Goal: Information Seeking & Learning: Learn about a topic

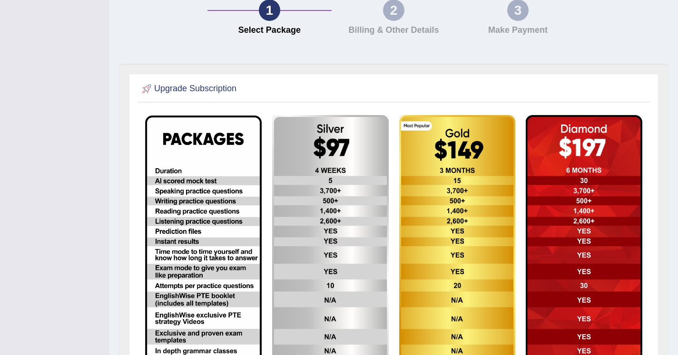
scroll to position [121, 0]
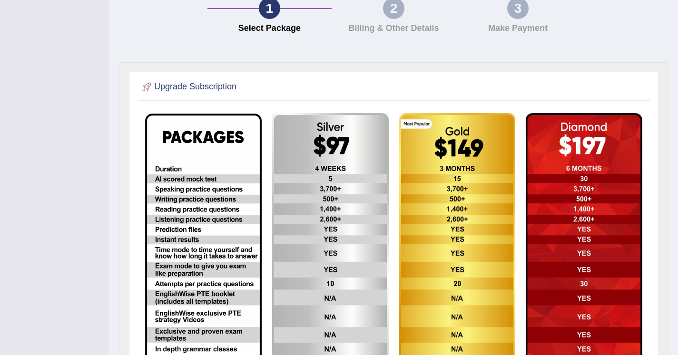
click at [343, 121] on img at bounding box center [330, 244] width 117 height 263
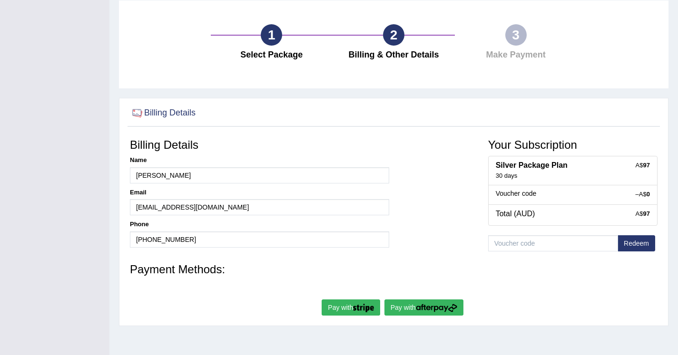
scroll to position [74, 0]
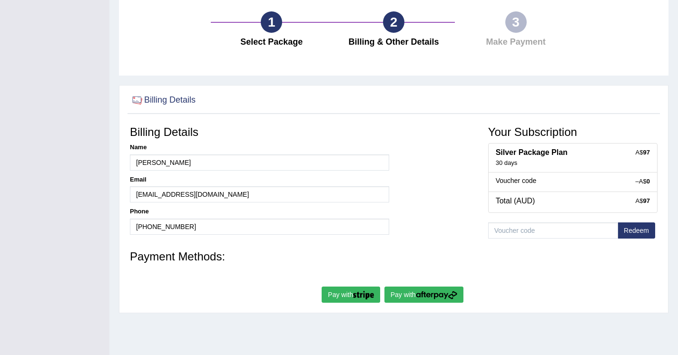
click at [367, 295] on img "submit" at bounding box center [363, 295] width 21 height 9
click at [426, 294] on img "submit" at bounding box center [436, 295] width 41 height 9
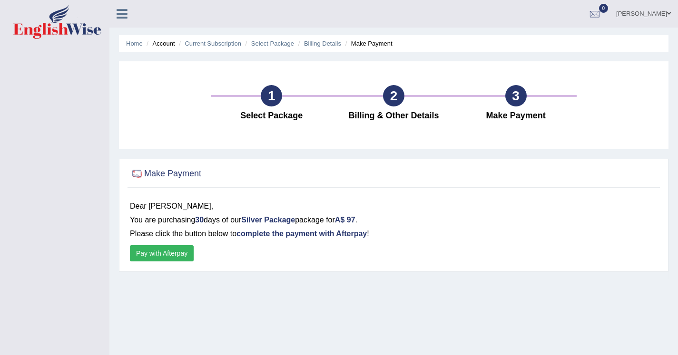
click at [170, 247] on button "Pay with Afterpay" at bounding box center [162, 253] width 64 height 16
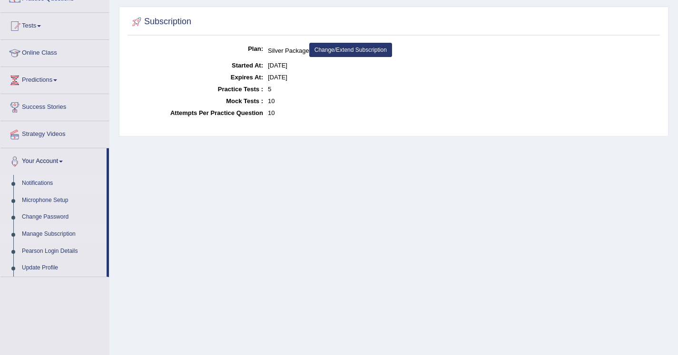
scroll to position [93, 0]
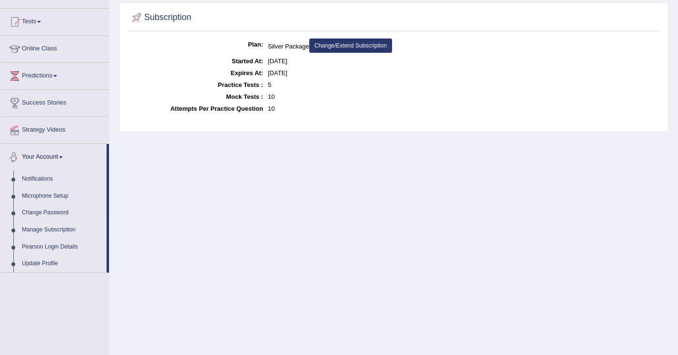
click at [63, 164] on link "Your Account" at bounding box center [53, 156] width 106 height 24
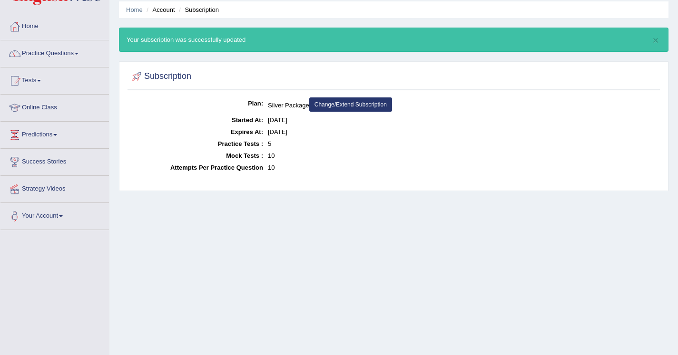
scroll to position [33, 0]
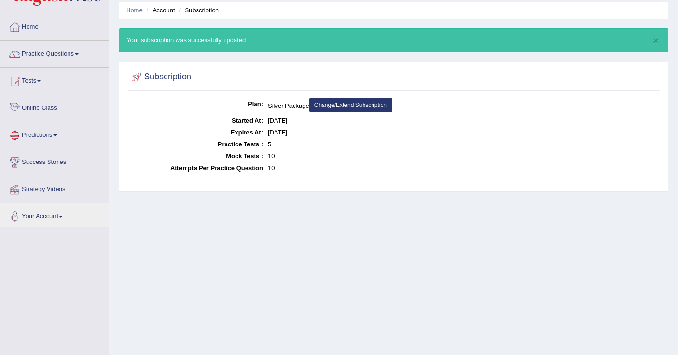
click at [41, 89] on link "Tests" at bounding box center [54, 80] width 108 height 24
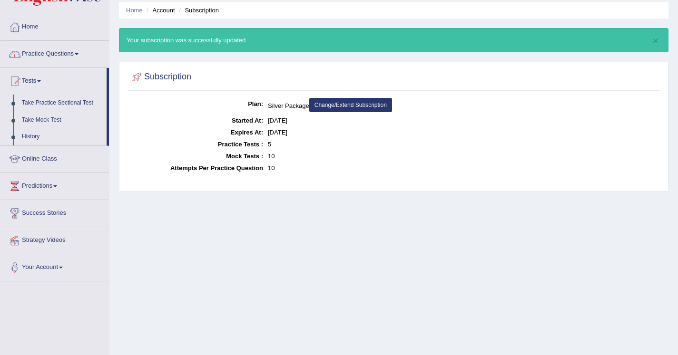
click at [56, 54] on link "Practice Questions" at bounding box center [54, 53] width 108 height 24
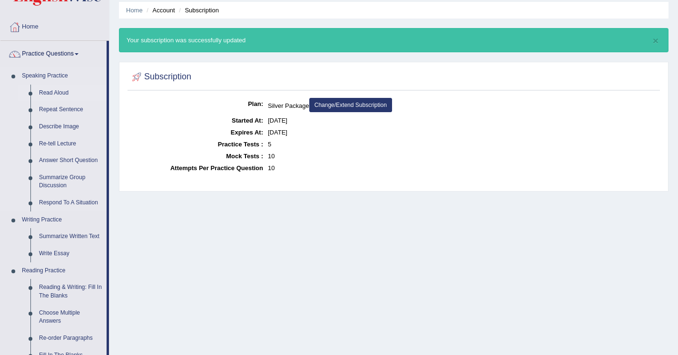
click at [63, 96] on link "Read Aloud" at bounding box center [71, 93] width 72 height 17
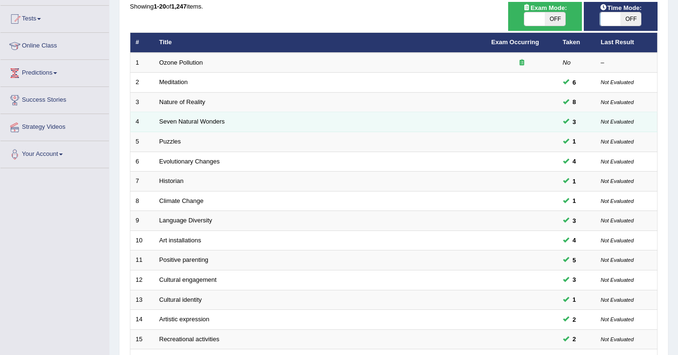
scroll to position [274, 0]
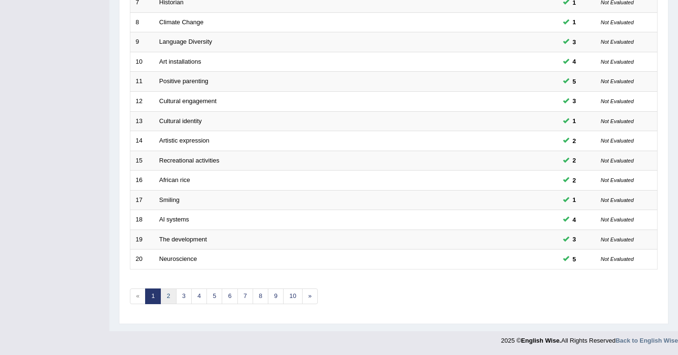
click at [166, 299] on link "2" at bounding box center [168, 297] width 16 height 16
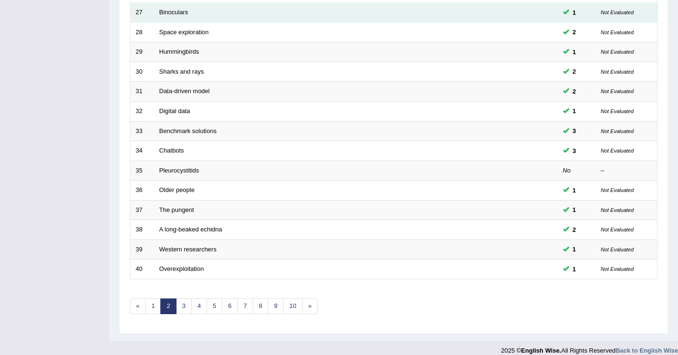
scroll to position [273, 0]
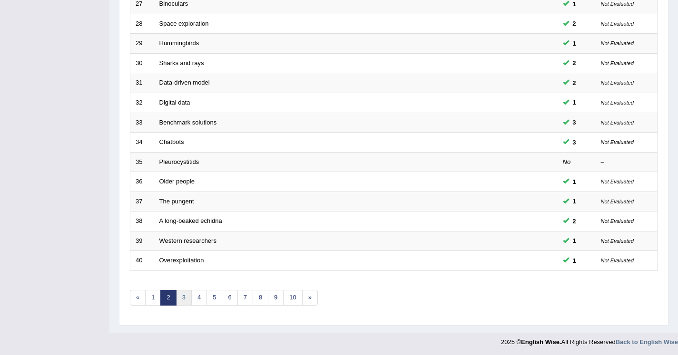
click at [183, 297] on link "3" at bounding box center [184, 298] width 16 height 16
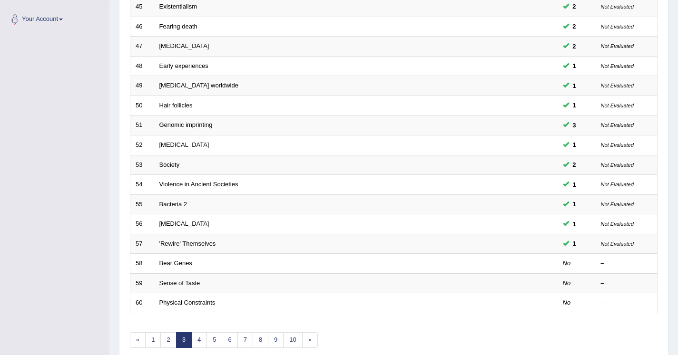
scroll to position [237, 0]
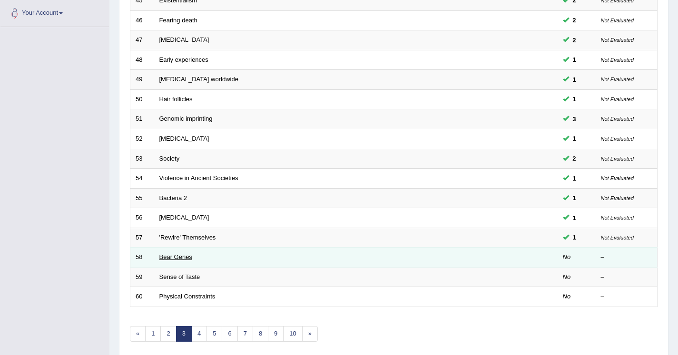
click at [173, 255] on link "Bear Genes" at bounding box center [175, 257] width 33 height 7
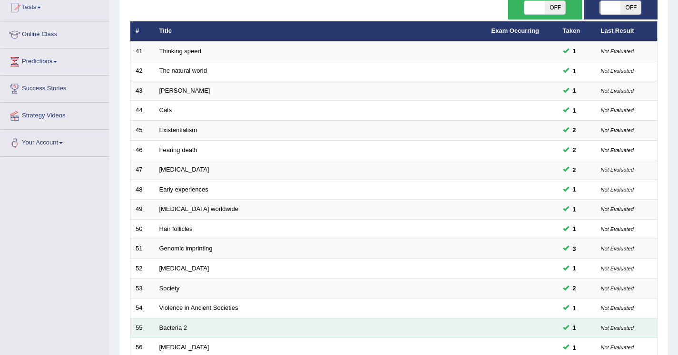
scroll to position [31, 0]
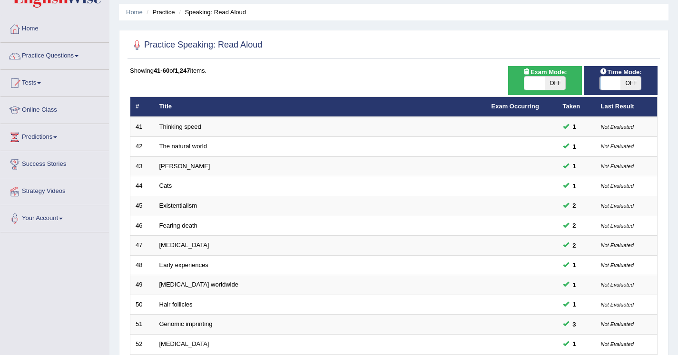
click at [631, 85] on span "OFF" at bounding box center [630, 83] width 20 height 13
checkbox input "true"
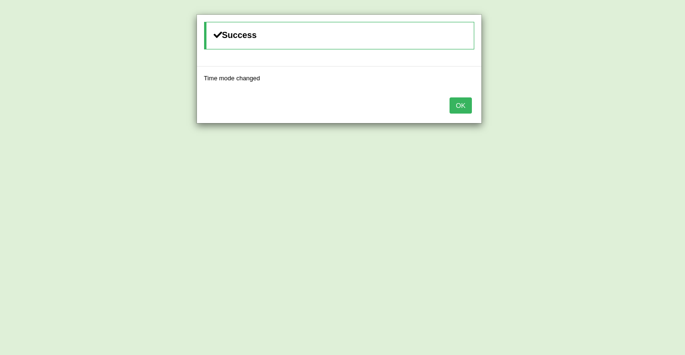
click at [460, 108] on button "OK" at bounding box center [461, 106] width 22 height 16
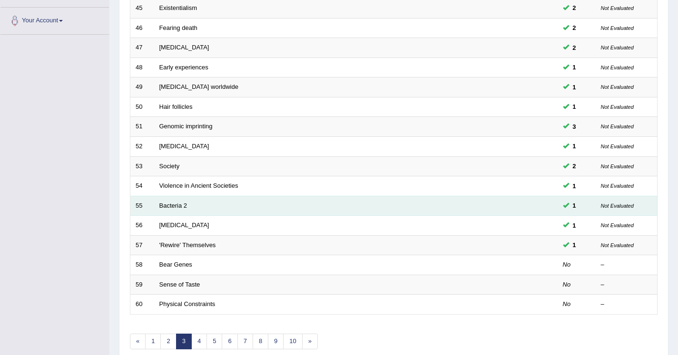
scroll to position [234, 0]
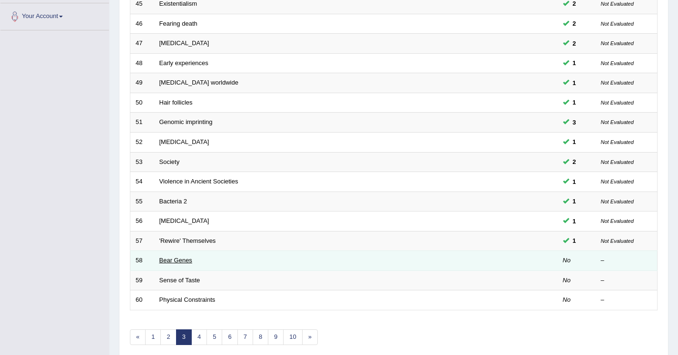
click at [162, 259] on link "Bear Genes" at bounding box center [175, 260] width 33 height 7
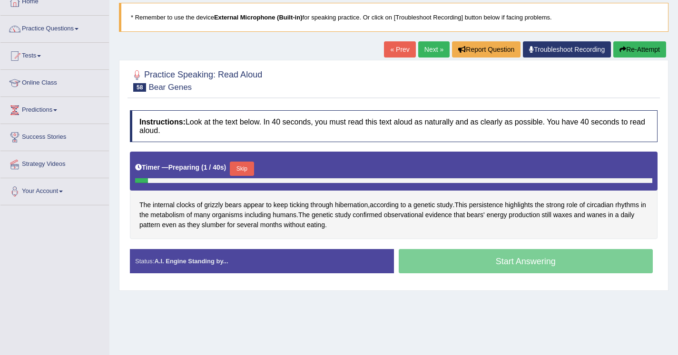
scroll to position [61, 0]
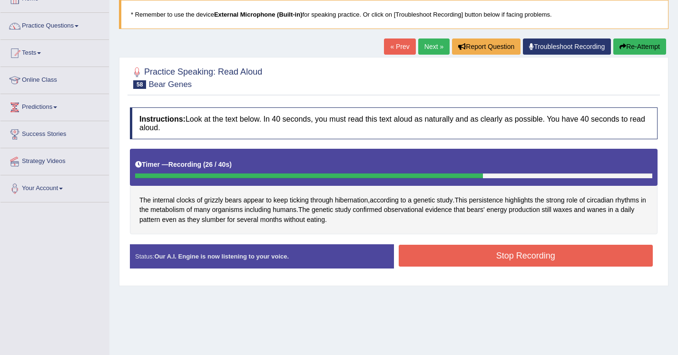
click at [443, 255] on button "Stop Recording" at bounding box center [526, 256] width 255 height 22
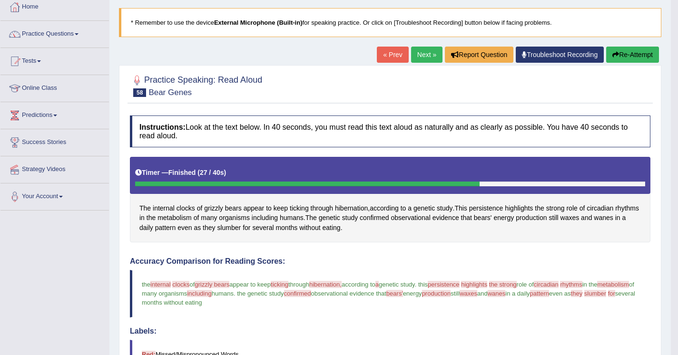
scroll to position [114, 0]
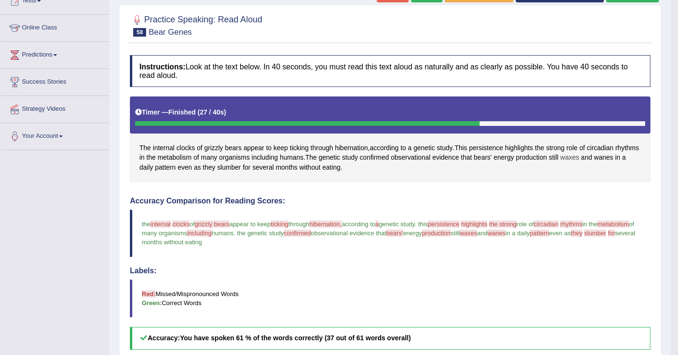
click at [579, 155] on span "waxes" at bounding box center [569, 158] width 19 height 10
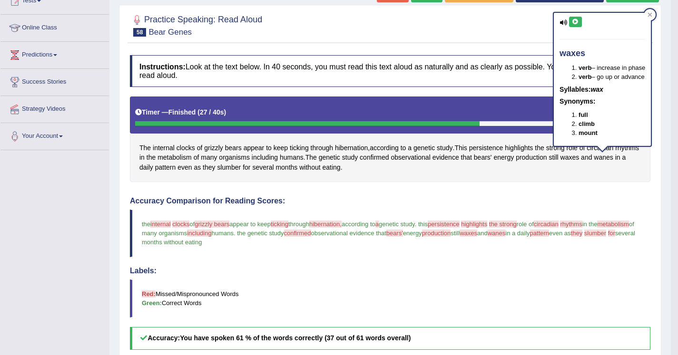
click at [573, 22] on icon at bounding box center [575, 22] width 7 height 6
click at [506, 234] on span "wanes" at bounding box center [497, 233] width 18 height 7
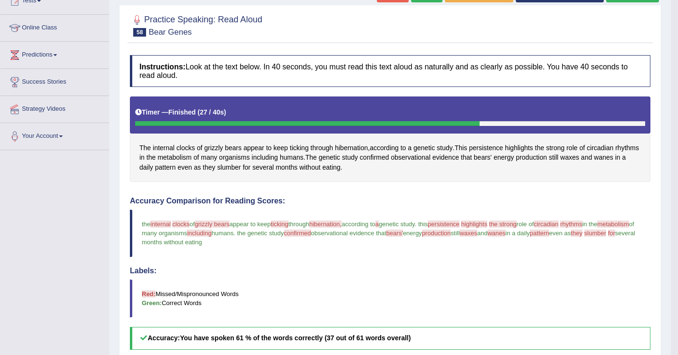
click at [506, 234] on span "wanes" at bounding box center [497, 233] width 18 height 7
click at [594, 163] on span "wanes" at bounding box center [603, 158] width 19 height 10
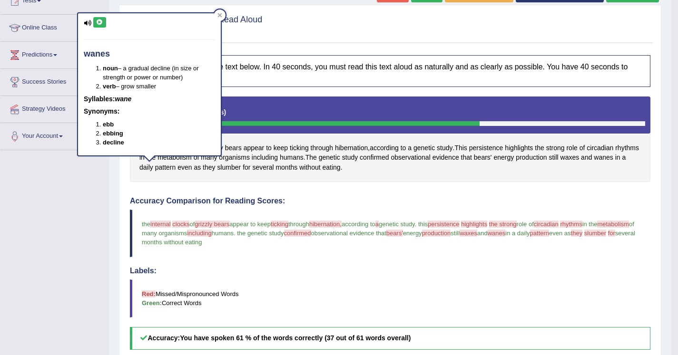
click at [99, 24] on icon at bounding box center [99, 23] width 7 height 6
click at [334, 196] on div "Instructions: Look at the text below. In 40 seconds, you must read this text al…" at bounding box center [389, 288] width 525 height 477
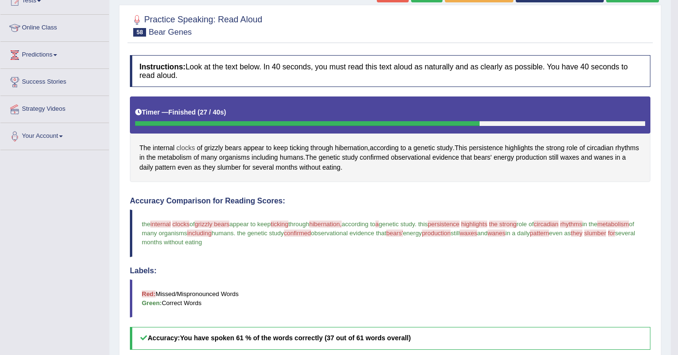
click at [190, 146] on span "clocks" at bounding box center [185, 148] width 19 height 10
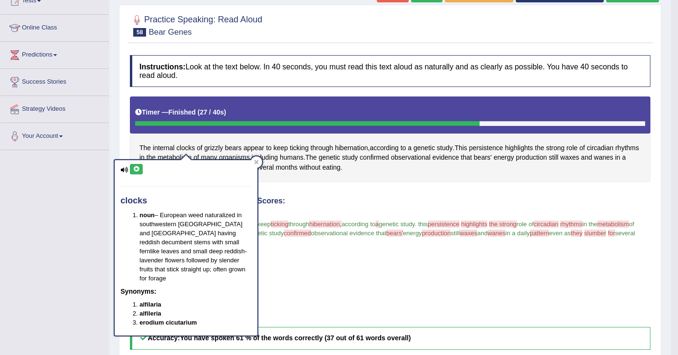
click at [135, 168] on icon at bounding box center [136, 170] width 7 height 6
click at [353, 191] on div "Instructions: Look at the text below. In 40 seconds, you must read this text al…" at bounding box center [389, 288] width 525 height 477
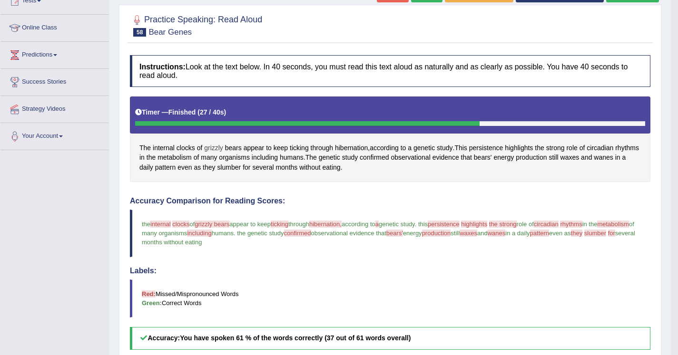
click at [216, 144] on span "grizzly" at bounding box center [213, 148] width 19 height 10
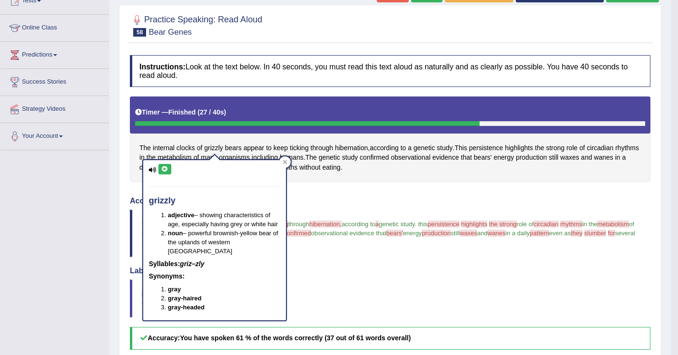
click at [163, 165] on button at bounding box center [164, 169] width 13 height 10
click at [349, 192] on div "Instructions: Look at the text below. In 40 seconds, you must read this text al…" at bounding box center [389, 288] width 525 height 477
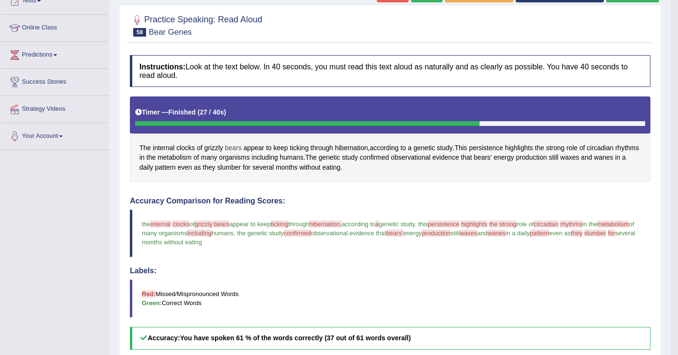
click at [239, 145] on span "bears" at bounding box center [233, 148] width 17 height 10
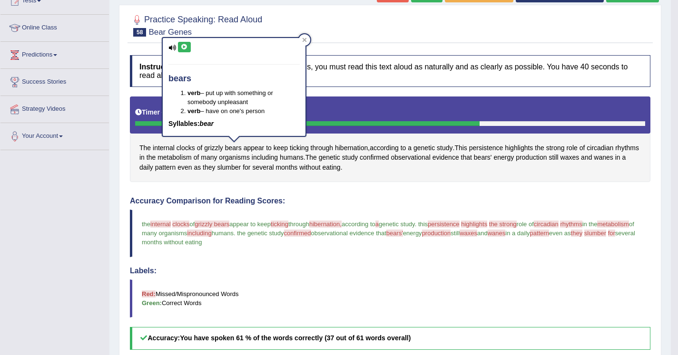
click at [186, 47] on icon at bounding box center [184, 47] width 7 height 6
click at [307, 43] on div at bounding box center [304, 39] width 11 height 11
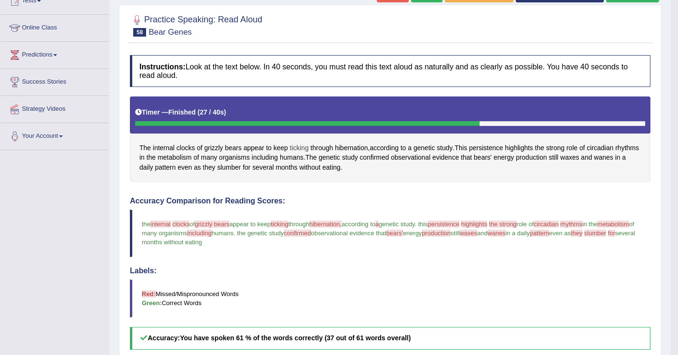
click at [295, 150] on span "ticking" at bounding box center [299, 148] width 19 height 10
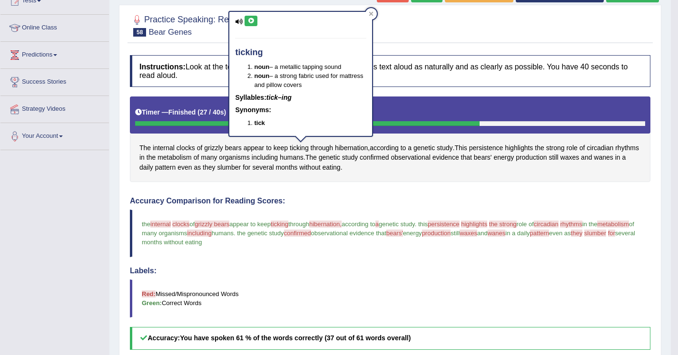
click at [254, 15] on div "ticking noun – a metallic tapping sound noun – a strong fabric used for mattres…" at bounding box center [300, 74] width 143 height 124
click at [249, 23] on icon at bounding box center [250, 21] width 7 height 6
click at [355, 151] on span "hibernation" at bounding box center [351, 148] width 33 height 10
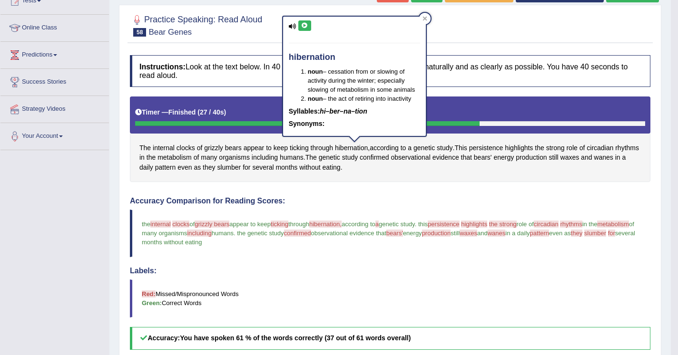
click at [304, 20] on div "hibernation noun – cessation from or slowing of activity during the winter; esp…" at bounding box center [354, 76] width 143 height 119
click at [310, 29] on button at bounding box center [304, 25] width 13 height 10
click at [426, 20] on icon at bounding box center [424, 18] width 5 height 5
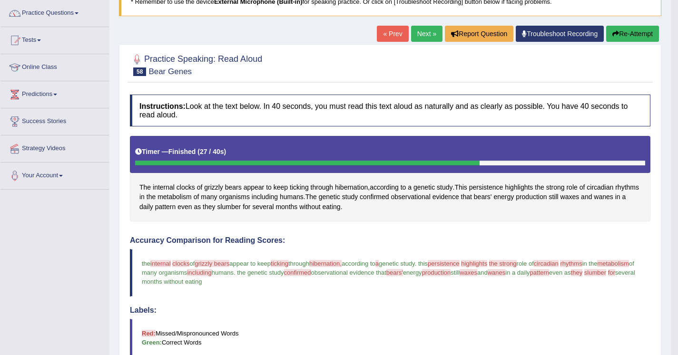
scroll to position [70, 0]
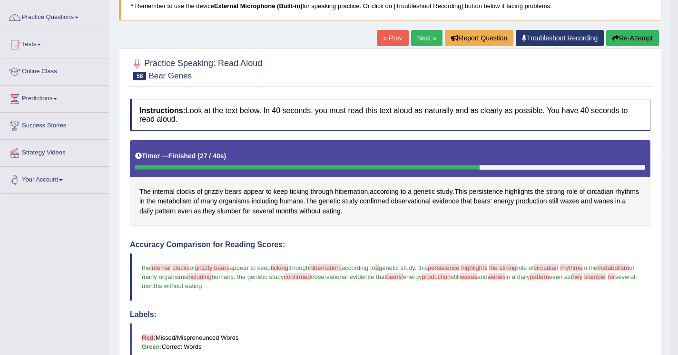
click at [631, 35] on button "Re-Attempt" at bounding box center [632, 38] width 53 height 16
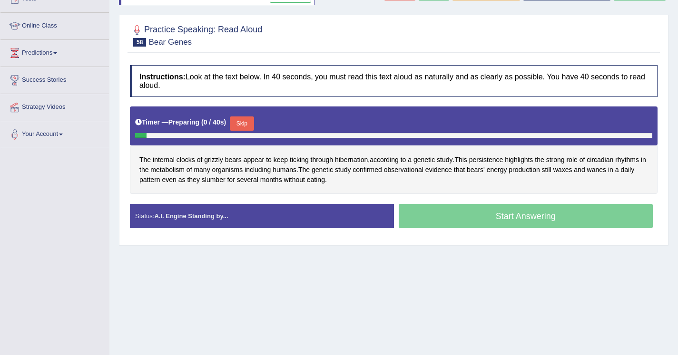
scroll to position [121, 0]
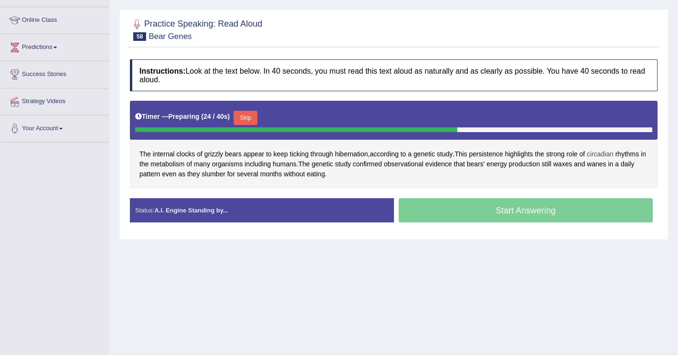
click at [613, 153] on span "circadian" at bounding box center [600, 154] width 27 height 10
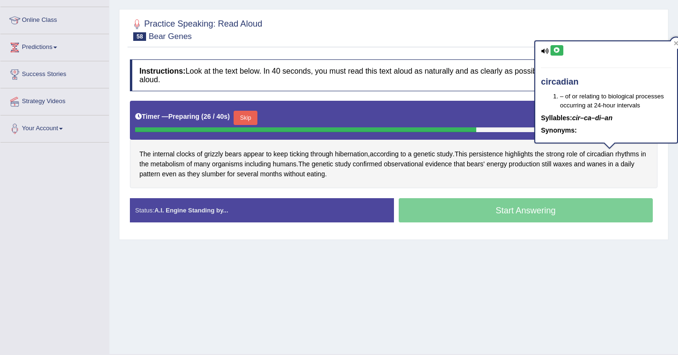
click at [560, 49] on button at bounding box center [556, 50] width 13 height 10
click at [599, 34] on div at bounding box center [394, 29] width 528 height 29
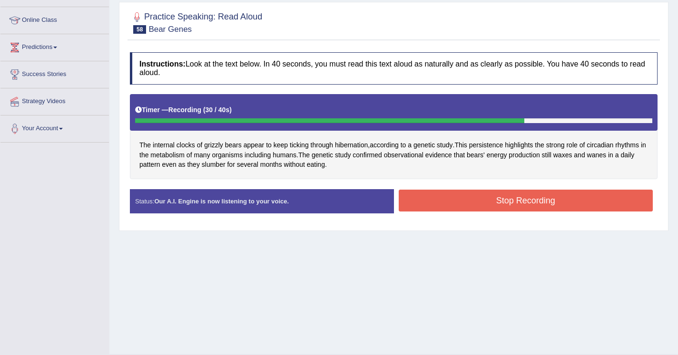
click at [498, 196] on button "Stop Recording" at bounding box center [526, 201] width 255 height 22
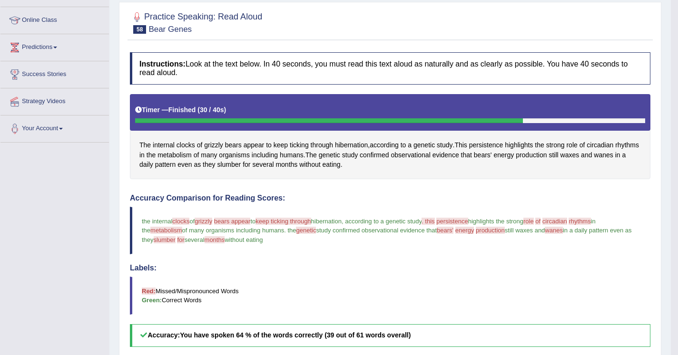
scroll to position [55, 0]
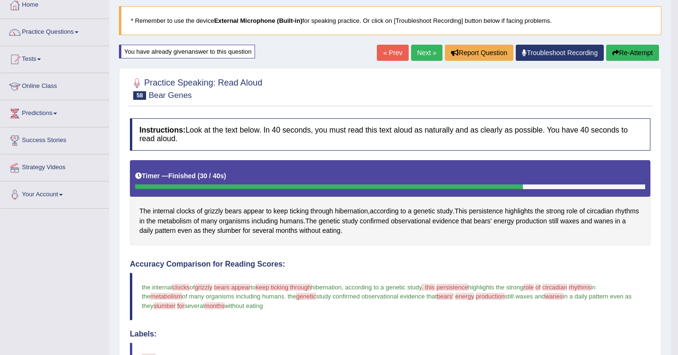
click at [623, 44] on div "Home Practice Speaking: Read Aloud Bear Genes * Remember to use the device Exte…" at bounding box center [389, 274] width 561 height 658
click at [624, 52] on button "Re-Attempt" at bounding box center [632, 53] width 53 height 16
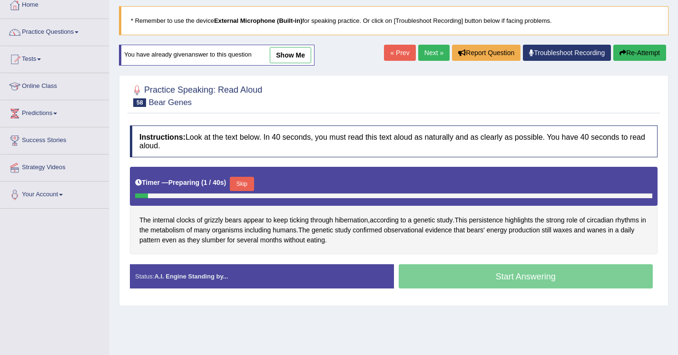
click at [243, 181] on button "Skip" at bounding box center [242, 184] width 24 height 14
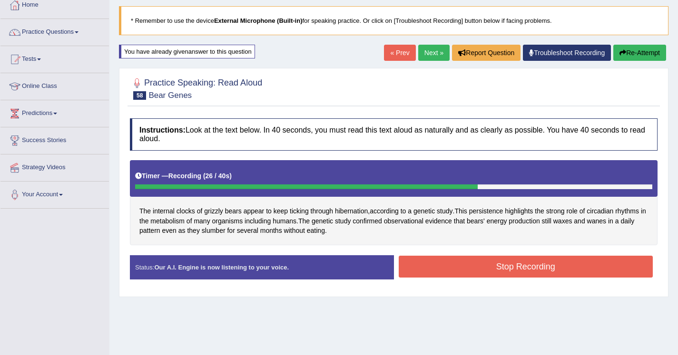
click at [407, 271] on button "Stop Recording" at bounding box center [526, 267] width 255 height 22
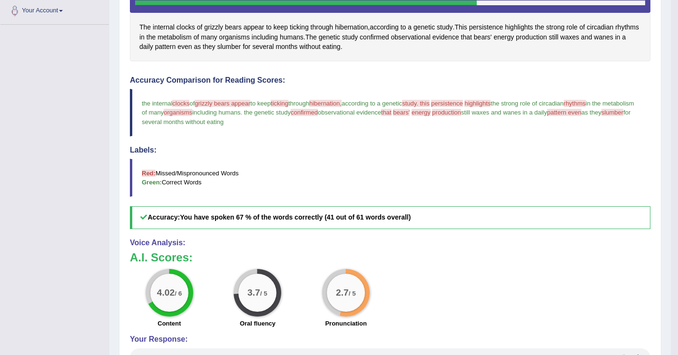
scroll to position [230, 0]
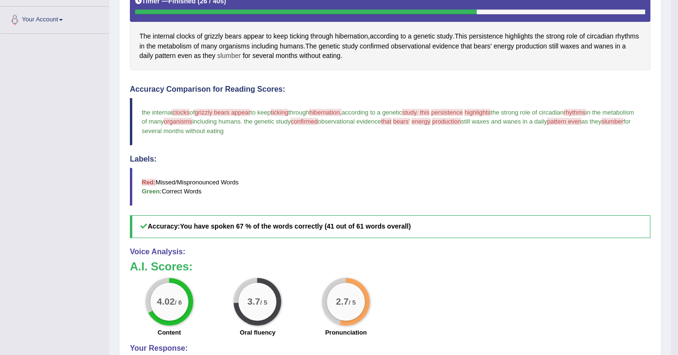
click at [241, 57] on span "slumber" at bounding box center [229, 56] width 24 height 10
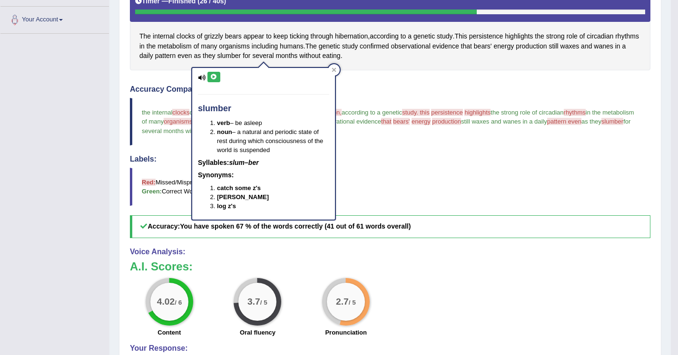
click at [209, 74] on button at bounding box center [213, 77] width 13 height 10
click at [333, 72] on div at bounding box center [333, 69] width 11 height 11
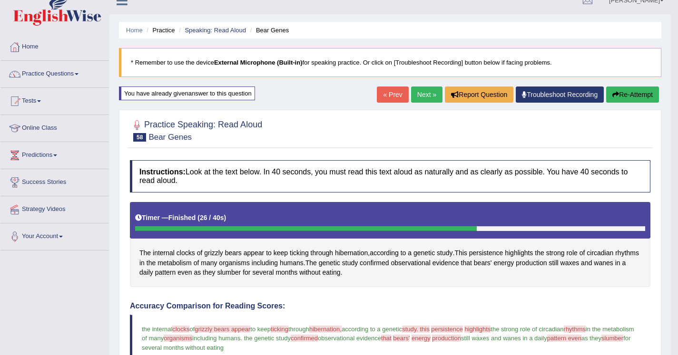
scroll to position [8, 0]
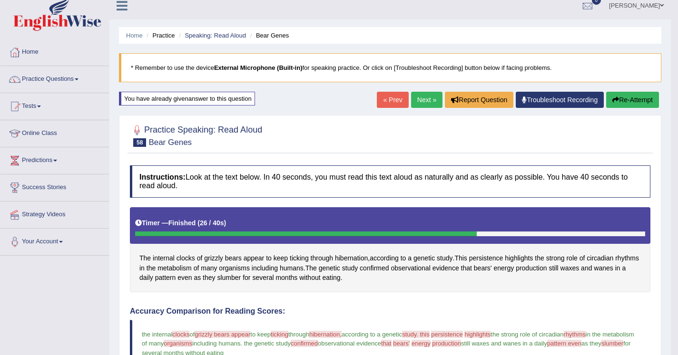
click at [415, 100] on link "Next »" at bounding box center [426, 100] width 31 height 16
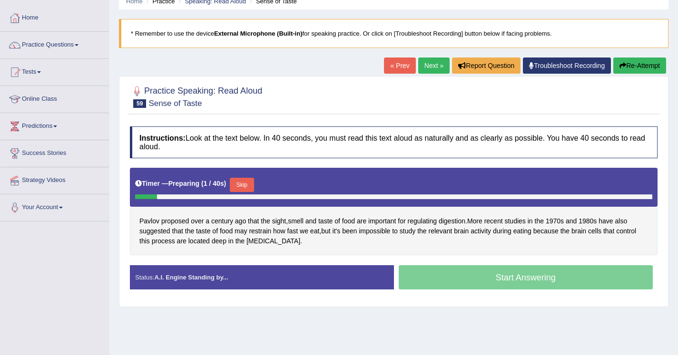
scroll to position [51, 0]
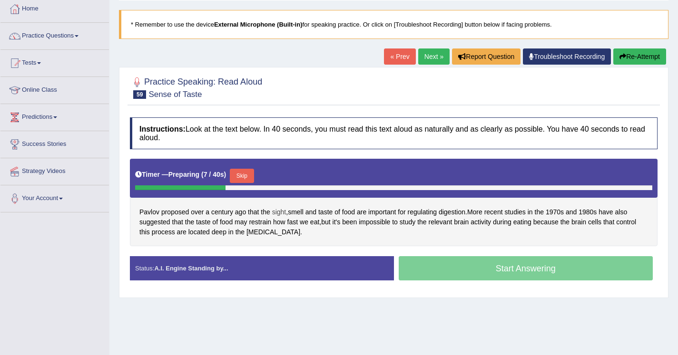
click at [281, 212] on span "sight" at bounding box center [279, 212] width 14 height 10
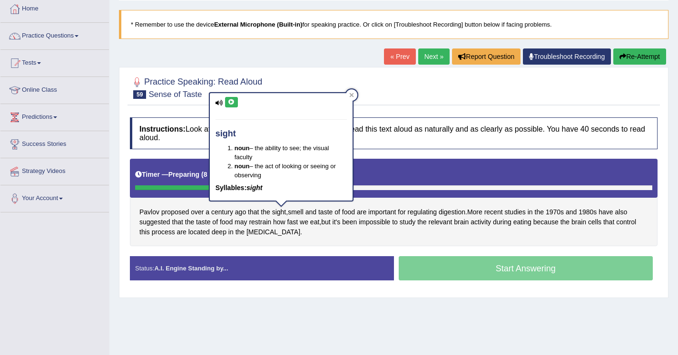
click at [231, 98] on button at bounding box center [231, 102] width 13 height 10
click at [352, 94] on icon at bounding box center [351, 95] width 4 height 4
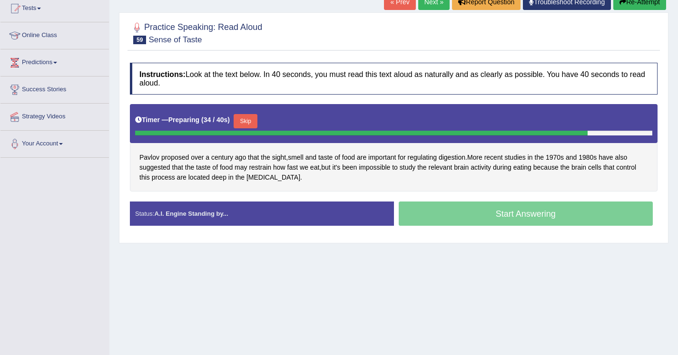
scroll to position [107, 0]
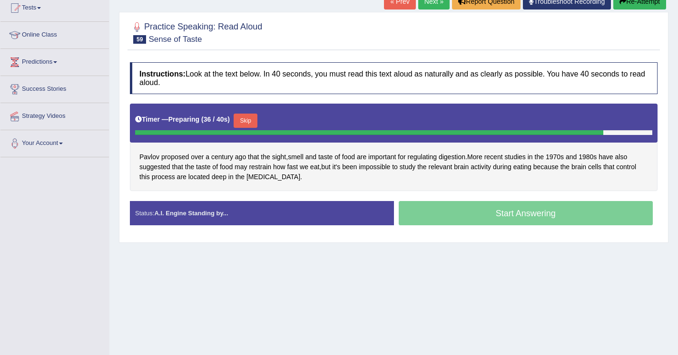
click at [250, 120] on button "Skip" at bounding box center [246, 121] width 24 height 14
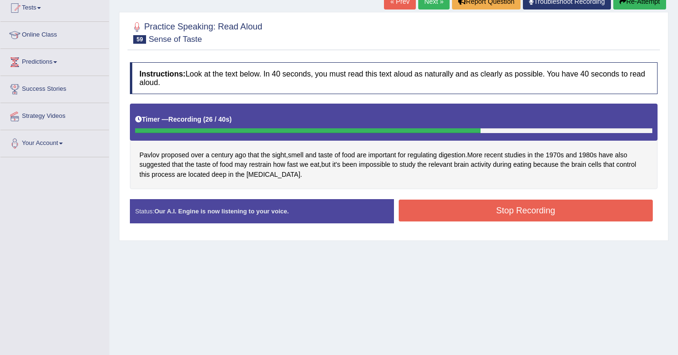
click at [419, 213] on button "Stop Recording" at bounding box center [526, 211] width 255 height 22
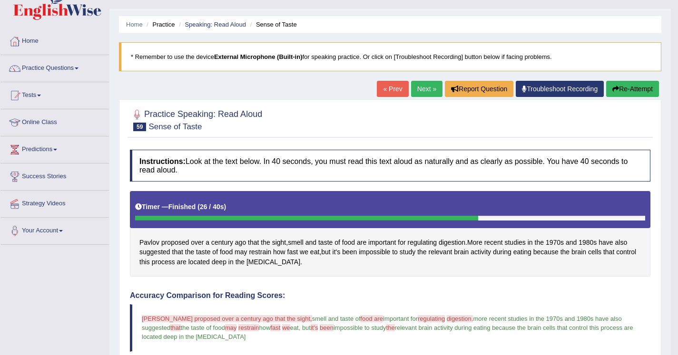
scroll to position [15, 0]
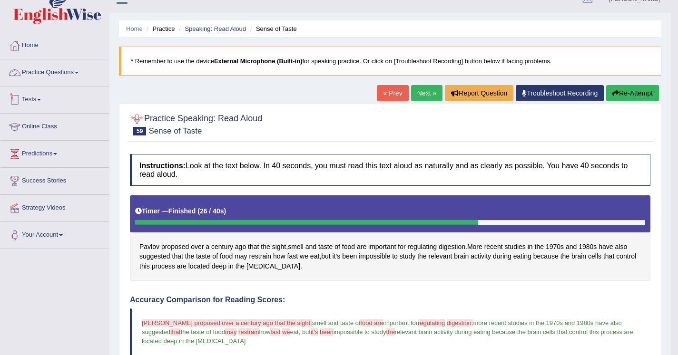
click at [78, 70] on link "Practice Questions" at bounding box center [54, 71] width 108 height 24
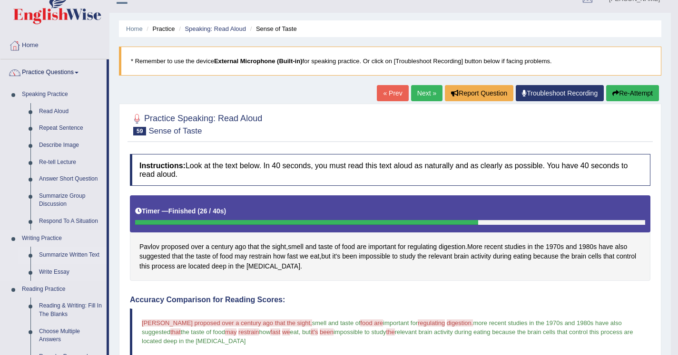
click at [71, 255] on link "Summarize Written Text" at bounding box center [71, 255] width 72 height 17
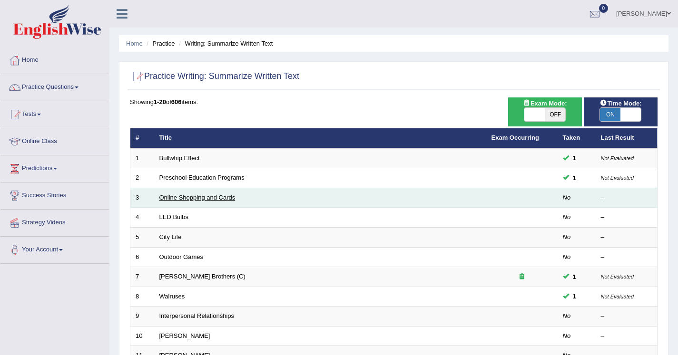
click at [186, 198] on link "Online Shopping and Cards" at bounding box center [197, 197] width 76 height 7
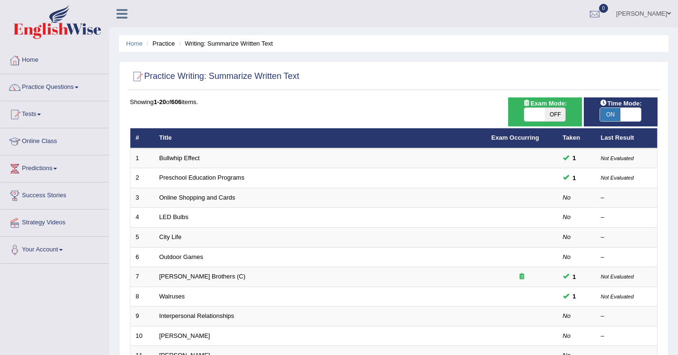
click at [609, 120] on span "ON" at bounding box center [610, 114] width 20 height 13
checkbox input "false"
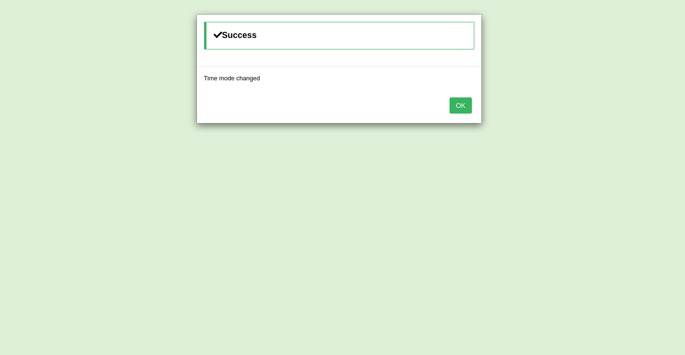
click at [460, 116] on div "OK" at bounding box center [339, 106] width 284 height 33
click at [458, 108] on button "OK" at bounding box center [461, 106] width 22 height 16
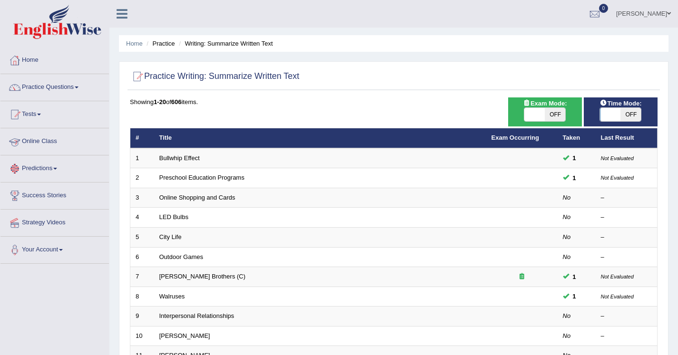
click at [57, 166] on link "Predictions" at bounding box center [54, 168] width 108 height 24
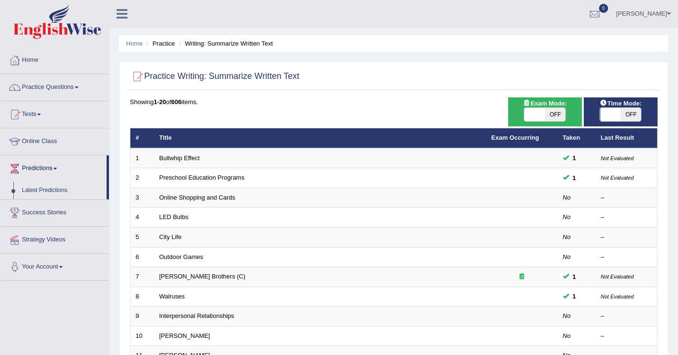
click at [62, 188] on link "Latest Predictions" at bounding box center [62, 190] width 89 height 17
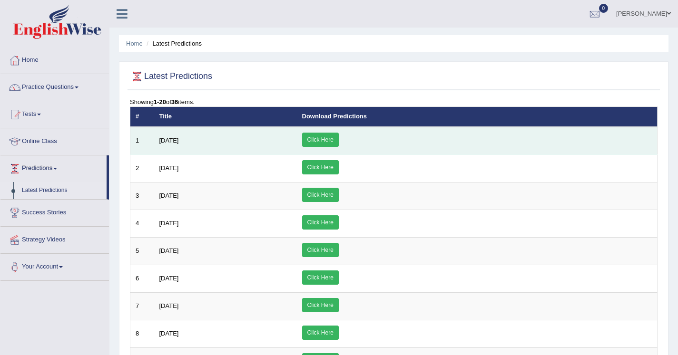
click at [339, 138] on link "Click Here" at bounding box center [320, 140] width 37 height 14
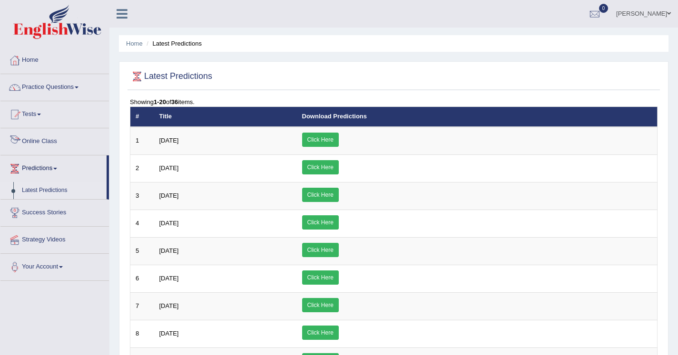
click at [48, 139] on link "Online Class" at bounding box center [54, 140] width 108 height 24
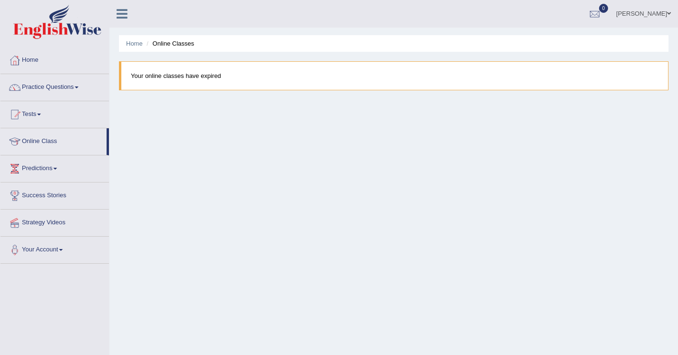
click at [191, 78] on blockquote "Your online classes have expired" at bounding box center [393, 75] width 549 height 29
click at [39, 85] on link "Practice Questions" at bounding box center [54, 86] width 108 height 24
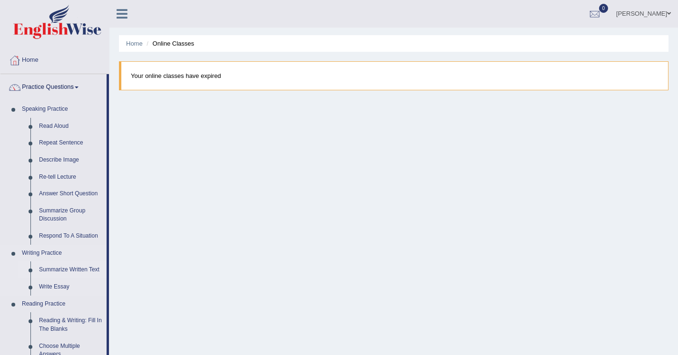
click at [76, 268] on link "Summarize Written Text" at bounding box center [71, 270] width 72 height 17
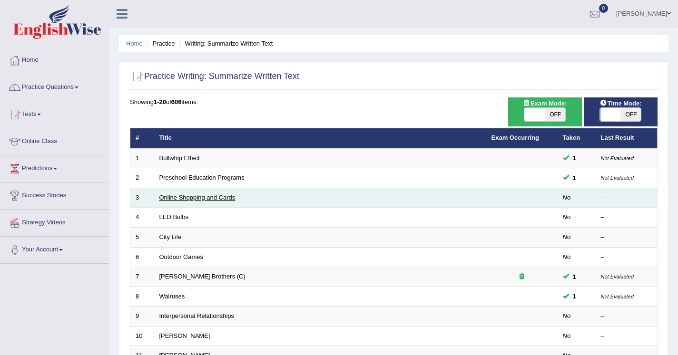
click at [218, 198] on link "Online Shopping and Cards" at bounding box center [197, 197] width 76 height 7
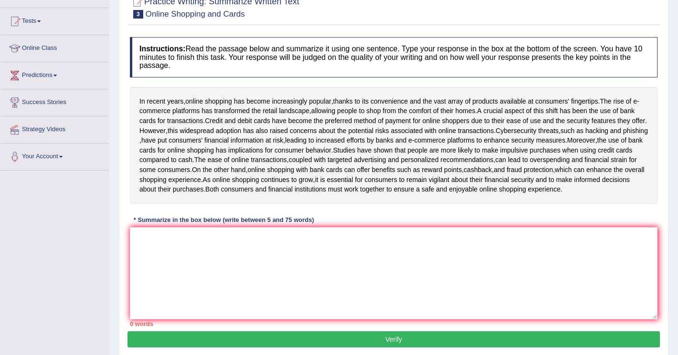
scroll to position [101, 0]
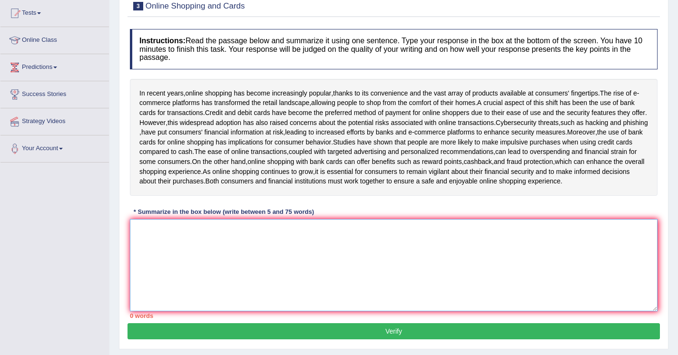
click at [222, 266] on textarea at bounding box center [394, 265] width 528 height 92
type textarea "I"
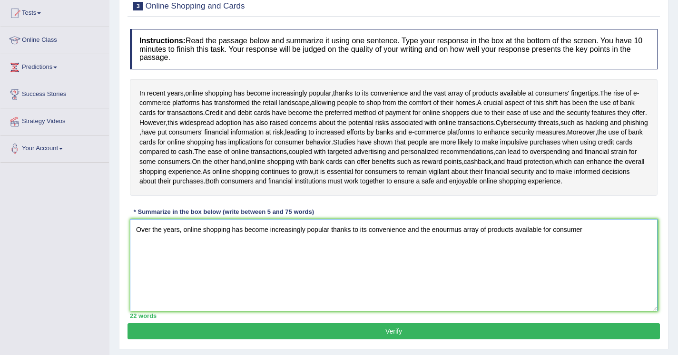
type textarea "Over the years, online shopping has become increasingly popular thanks to its c…"
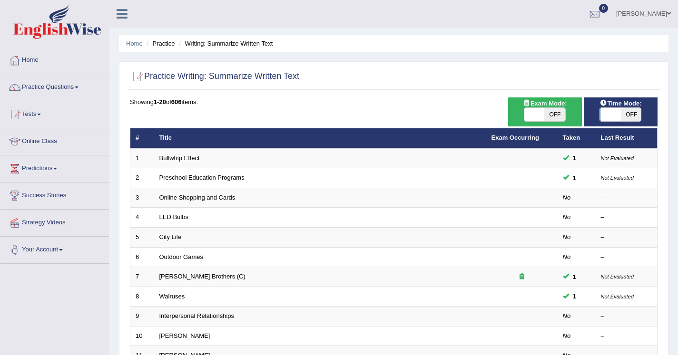
click at [636, 119] on span "OFF" at bounding box center [630, 114] width 20 height 13
checkbox input "true"
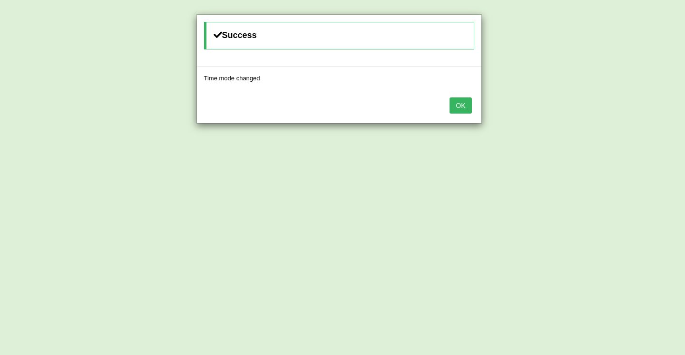
click at [461, 109] on button "OK" at bounding box center [461, 106] width 22 height 16
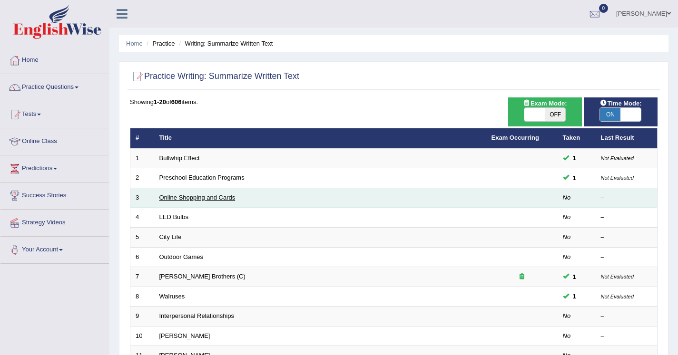
click at [191, 199] on link "Online Shopping and Cards" at bounding box center [197, 197] width 76 height 7
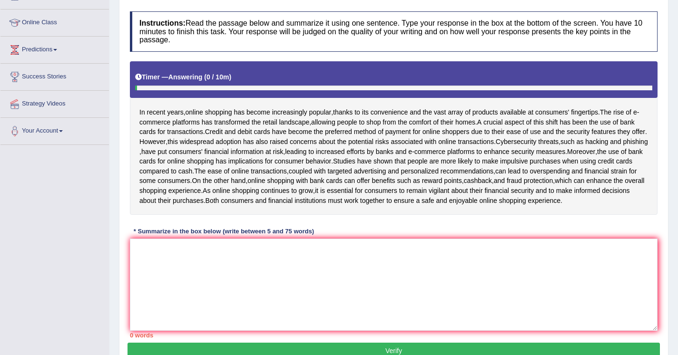
scroll to position [140, 0]
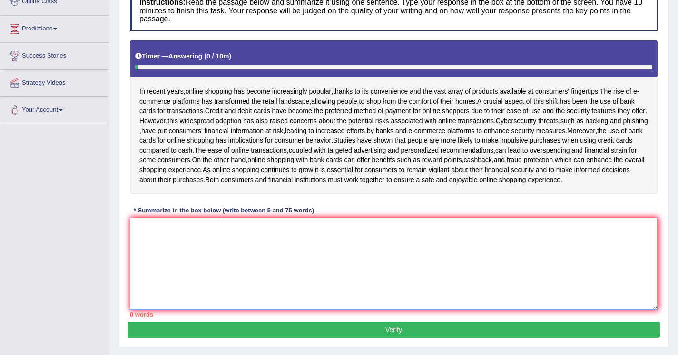
click at [197, 250] on textarea at bounding box center [394, 264] width 528 height 92
type textarea "I"
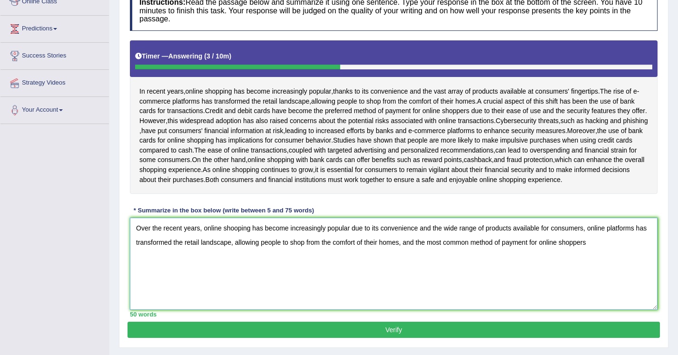
click at [430, 264] on textarea "Over the recent years, online shooping has become increasingly popular due to i…" at bounding box center [394, 264] width 528 height 92
click at [421, 263] on textarea "Over the recent years, online shooping has become increasingly popular due to i…" at bounding box center [394, 264] width 528 height 92
click at [457, 263] on textarea "Over the recent years, online shooping has become increasingly popular due to i…" at bounding box center [394, 264] width 528 height 92
click at [172, 274] on textarea "Over the recent years, online shooping has become increasingly popular due to i…" at bounding box center [394, 264] width 528 height 92
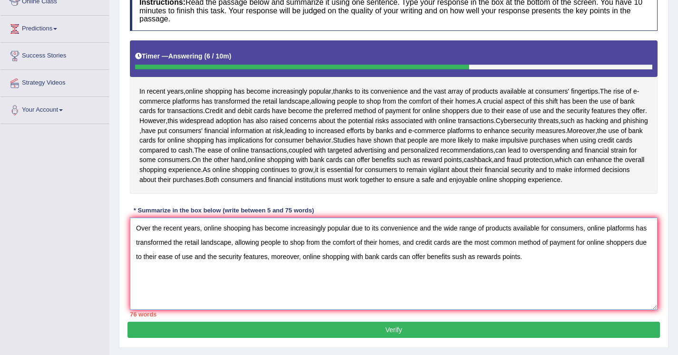
drag, startPoint x: 161, startPoint y: 248, endPoint x: 117, endPoint y: 248, distance: 43.8
click at [117, 248] on div "Home Practice Writing: Summarize Written Text Online Shopping and Cards « Prev …" at bounding box center [393, 107] width 568 height 495
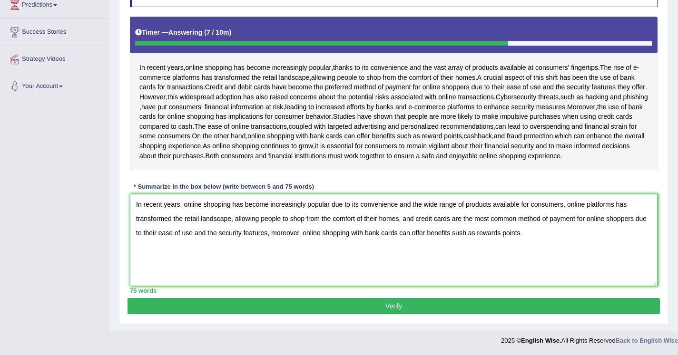
scroll to position [183, 0]
type textarea "In recent years, online shooping has become increasingly popular due to its con…"
click at [343, 304] on button "Verify" at bounding box center [393, 306] width 532 height 16
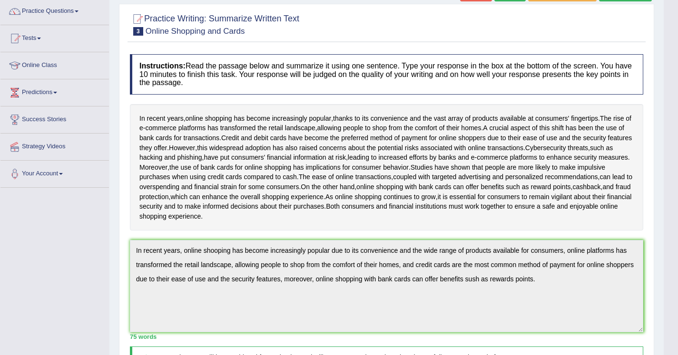
scroll to position [0, 0]
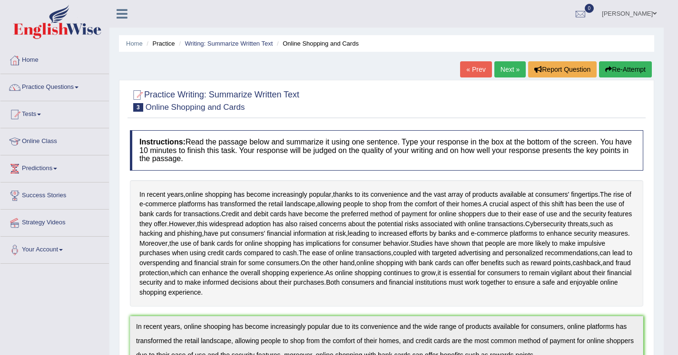
click at [505, 67] on link "Next »" at bounding box center [509, 69] width 31 height 16
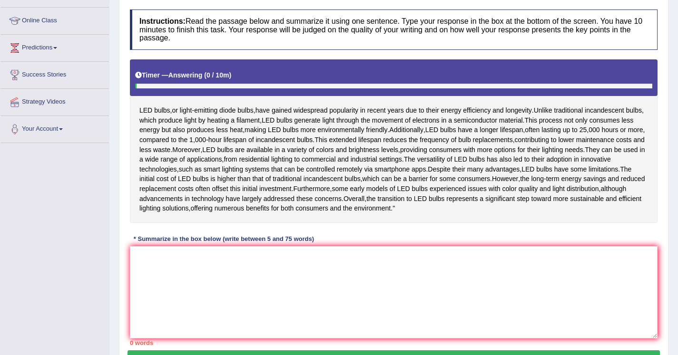
scroll to position [178, 0]
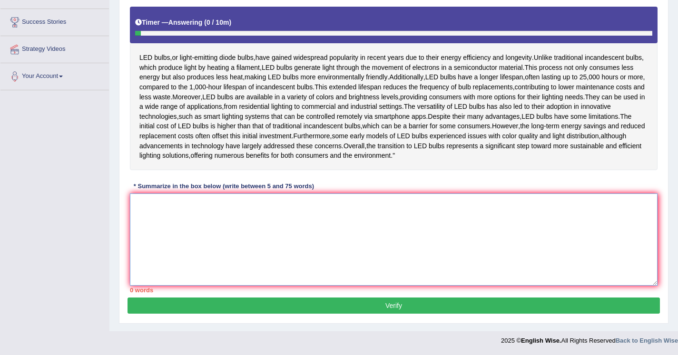
click at [284, 270] on textarea at bounding box center [394, 240] width 528 height 92
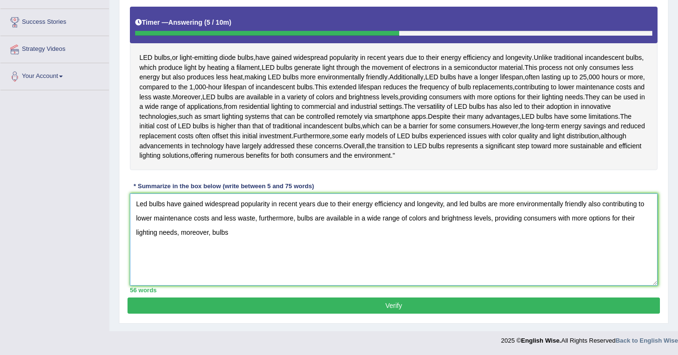
drag, startPoint x: 209, startPoint y: 268, endPoint x: 182, endPoint y: 267, distance: 27.1
click at [182, 267] on textarea "Led bulbs have gained widespread popularity in recent years due to their energy…" at bounding box center [394, 240] width 528 height 92
click at [233, 269] on textarea "Led bulbs have gained widespread popularity in recent years due to their energy…" at bounding box center [394, 240] width 528 height 92
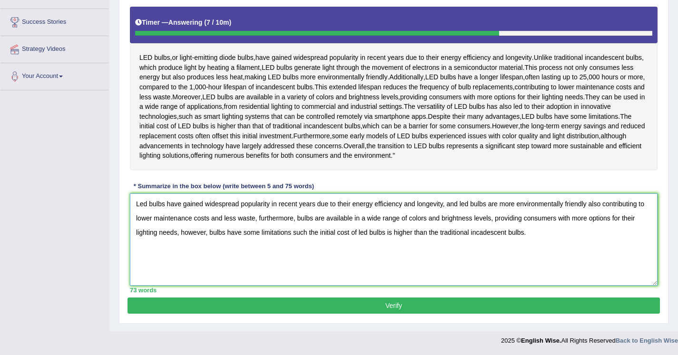
scroll to position [213, 0]
type textarea "Led bulbs have gained widespread popularity in recent years due to their energy…"
click at [233, 303] on button "Verify" at bounding box center [393, 306] width 532 height 16
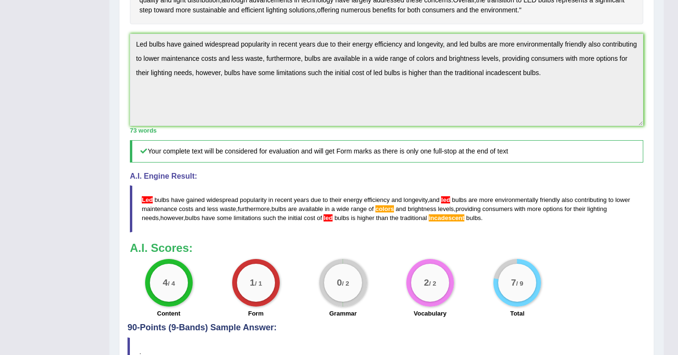
scroll to position [292, 0]
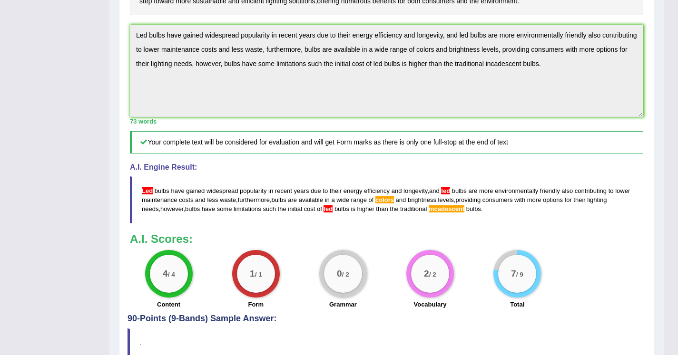
click at [455, 213] on span "incadescent" at bounding box center [447, 209] width 36 height 7
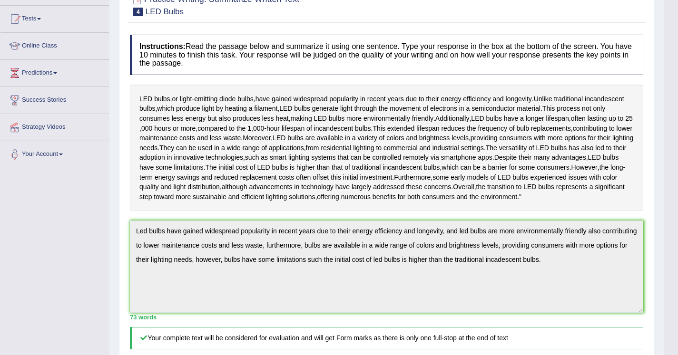
scroll to position [0, 0]
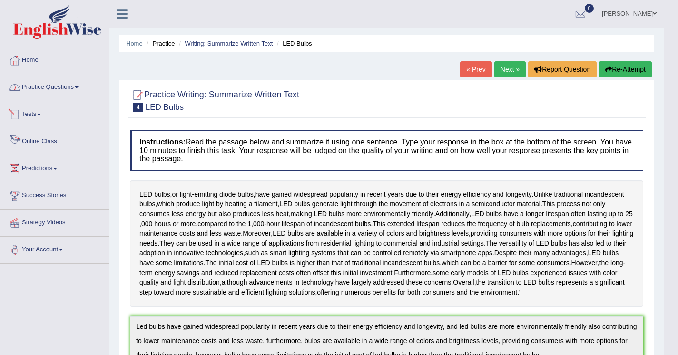
click at [44, 89] on link "Practice Questions" at bounding box center [54, 86] width 108 height 24
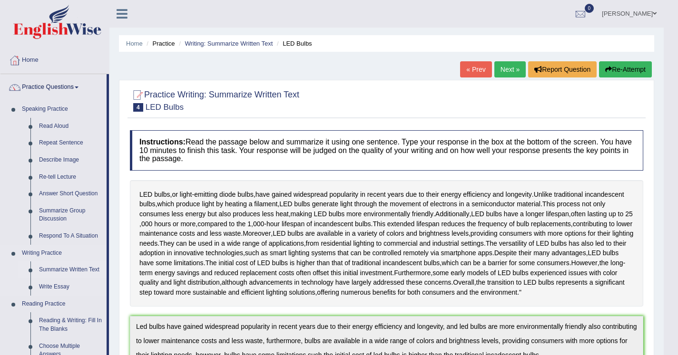
click at [74, 272] on link "Summarize Written Text" at bounding box center [71, 270] width 72 height 17
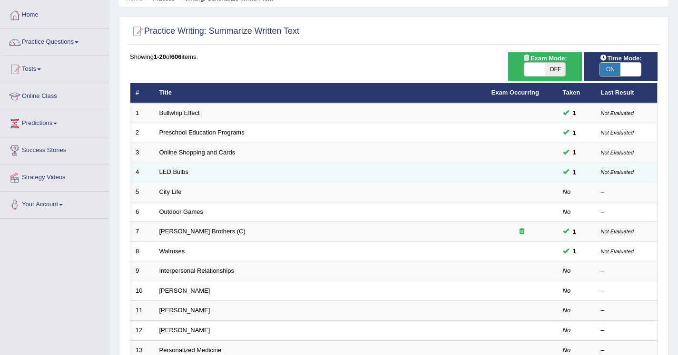
scroll to position [42, 0]
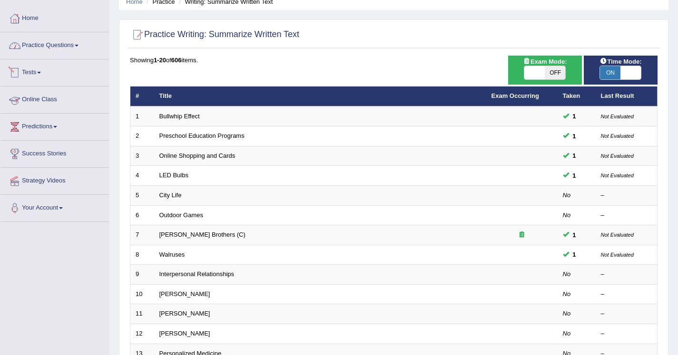
click at [35, 55] on link "Practice Questions" at bounding box center [54, 44] width 108 height 24
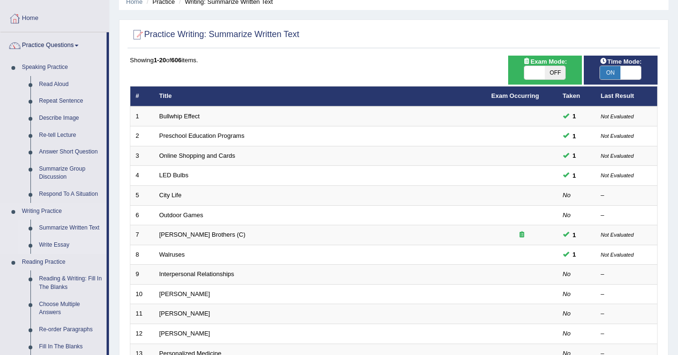
click at [57, 247] on link "Write Essay" at bounding box center [71, 245] width 72 height 17
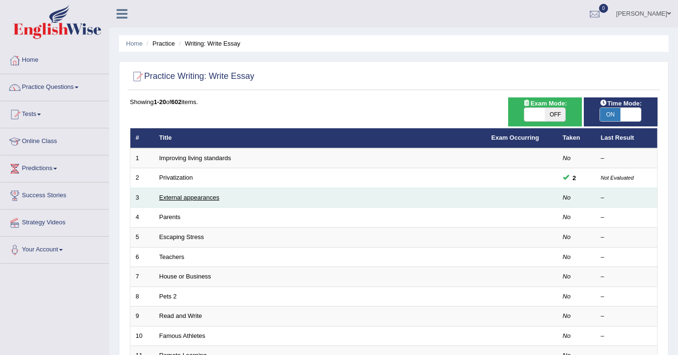
click at [176, 195] on link "External appearances" at bounding box center [189, 197] width 60 height 7
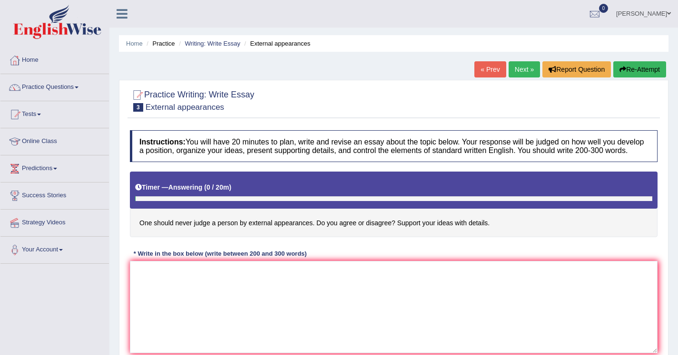
scroll to position [66, 0]
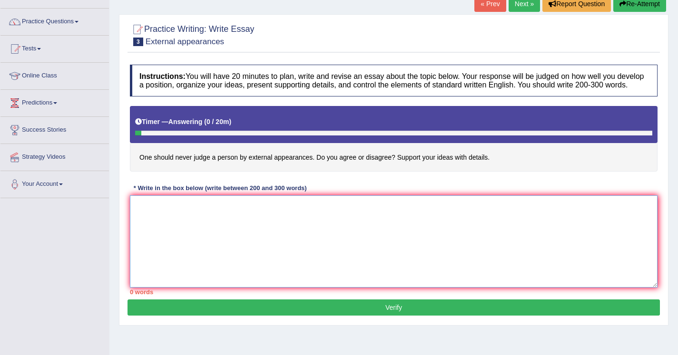
click at [217, 212] on textarea at bounding box center [394, 242] width 528 height 92
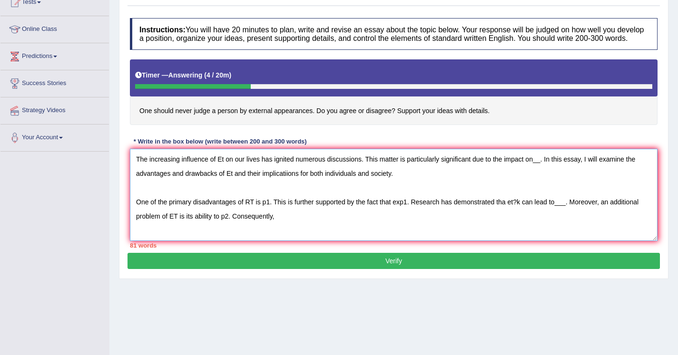
scroll to position [131, 0]
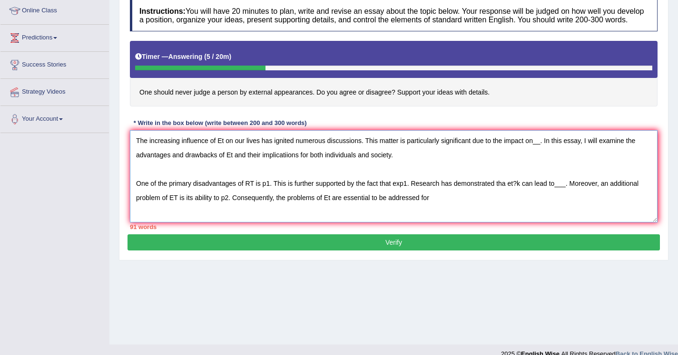
click at [423, 210] on textarea "The increasing influence of Et on our lives has ignited numerous discussions. T…" at bounding box center [394, 176] width 528 height 92
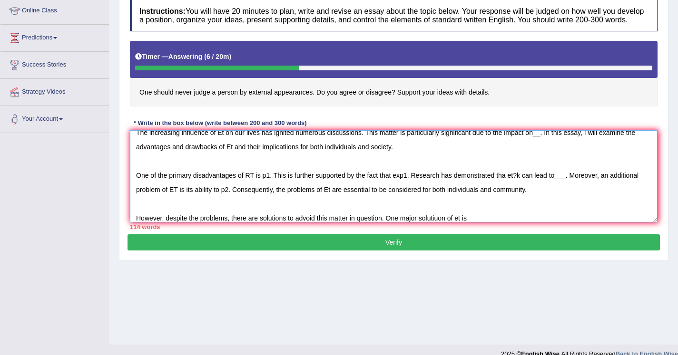
click at [487, 223] on textarea "The increasing influence of Et on our lives has ignited numerous discussions. T…" at bounding box center [394, 176] width 528 height 92
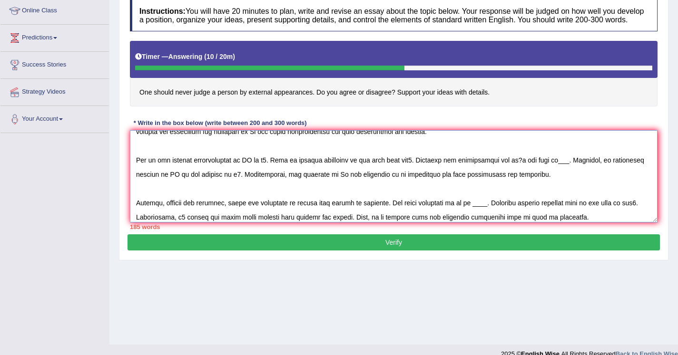
scroll to position [0, 0]
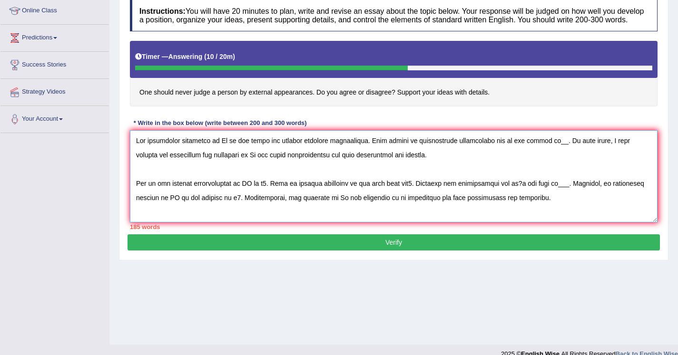
click at [224, 149] on textarea at bounding box center [394, 176] width 528 height 92
drag, startPoint x: 283, startPoint y: 149, endPoint x: 219, endPoint y: 149, distance: 63.7
click at [219, 149] on textarea at bounding box center [394, 176] width 528 height 92
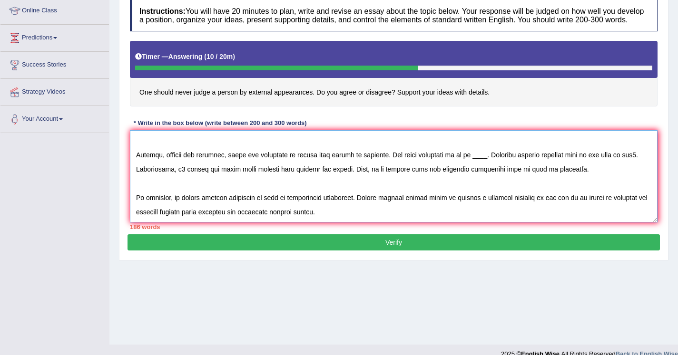
click at [177, 206] on textarea at bounding box center [394, 176] width 528 height 92
click at [215, 189] on textarea at bounding box center [394, 176] width 528 height 92
click at [181, 206] on textarea at bounding box center [394, 176] width 528 height 92
paste textarea "external appearances"
click at [637, 207] on textarea at bounding box center [394, 176] width 528 height 92
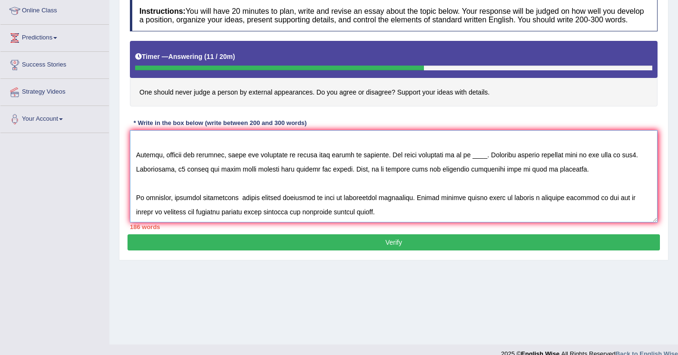
paste textarea "external appearances"
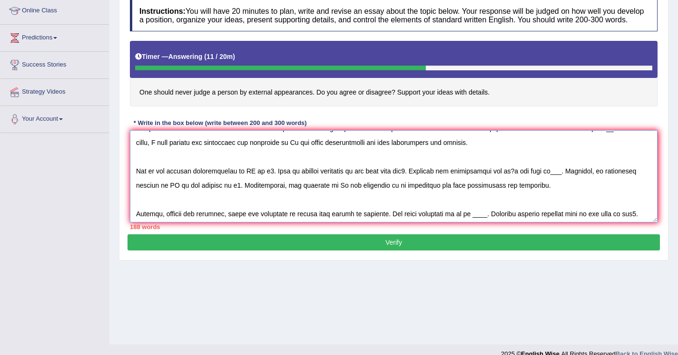
scroll to position [0, 0]
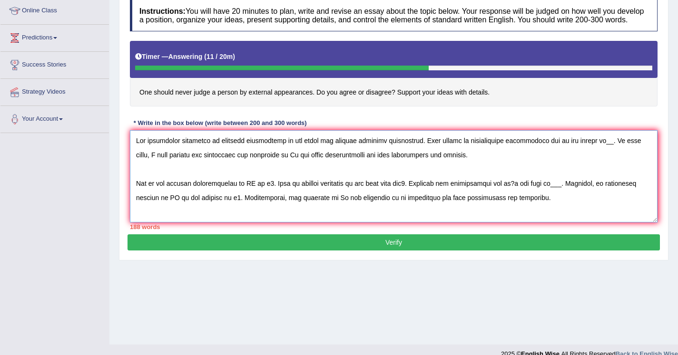
click at [600, 149] on textarea at bounding box center [394, 176] width 528 height 92
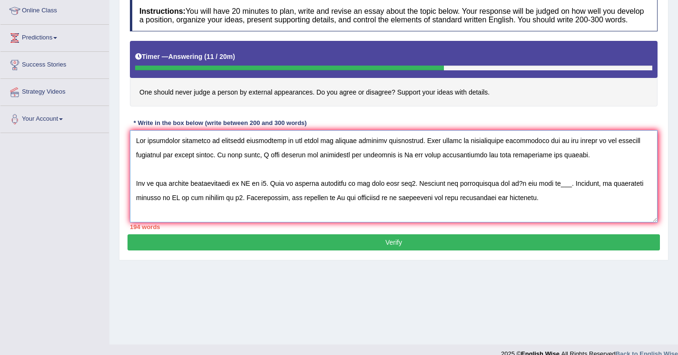
drag, startPoint x: 415, startPoint y: 164, endPoint x: 409, endPoint y: 163, distance: 6.3
click at [409, 163] on textarea at bounding box center [394, 176] width 528 height 92
paste textarea "external appearances"
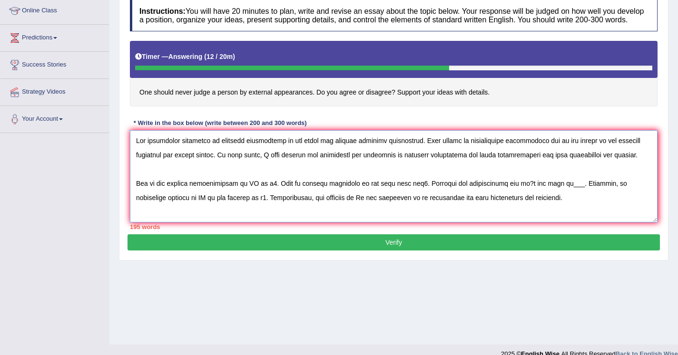
click at [255, 194] on textarea at bounding box center [394, 176] width 528 height 92
paste textarea "external appearances"
click at [326, 192] on textarea at bounding box center [394, 176] width 528 height 92
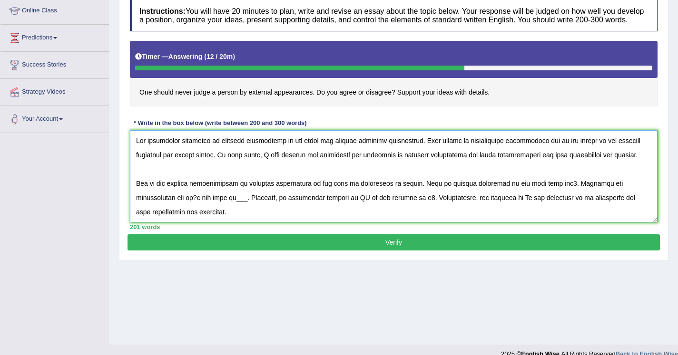
click at [554, 192] on textarea at bounding box center [394, 176] width 528 height 92
drag, startPoint x: 218, startPoint y: 150, endPoint x: 282, endPoint y: 149, distance: 63.3
click at [282, 149] on textarea at bounding box center [394, 176] width 528 height 92
click at [243, 208] on textarea at bounding box center [394, 176] width 528 height 92
paste textarea "external appearances"
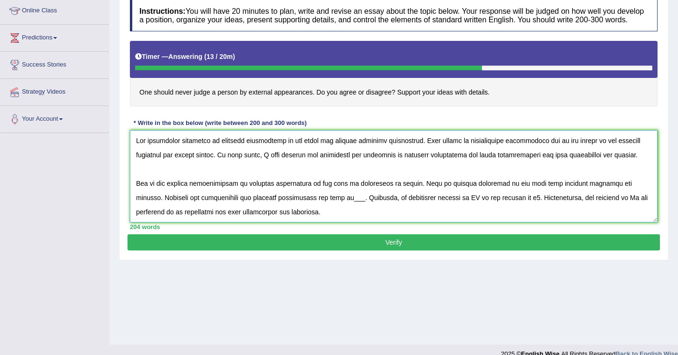
click at [232, 205] on textarea at bounding box center [394, 176] width 528 height 92
click at [409, 208] on textarea at bounding box center [394, 176] width 528 height 92
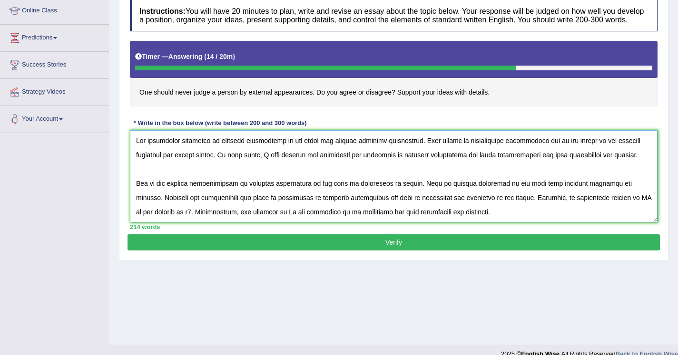
drag, startPoint x: 633, startPoint y: 207, endPoint x: 625, endPoint y: 207, distance: 8.1
click at [625, 207] on textarea at bounding box center [394, 176] width 528 height 92
paste textarea "external appearances"
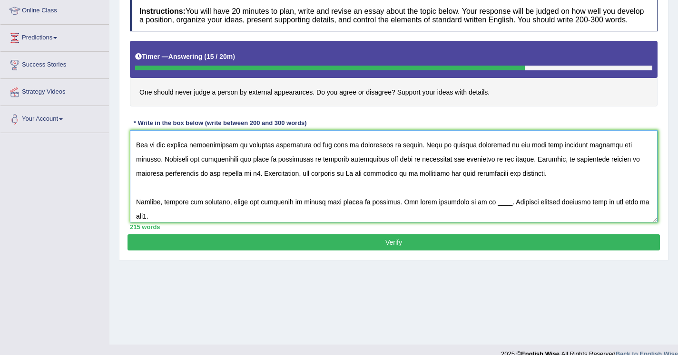
scroll to position [32, 0]
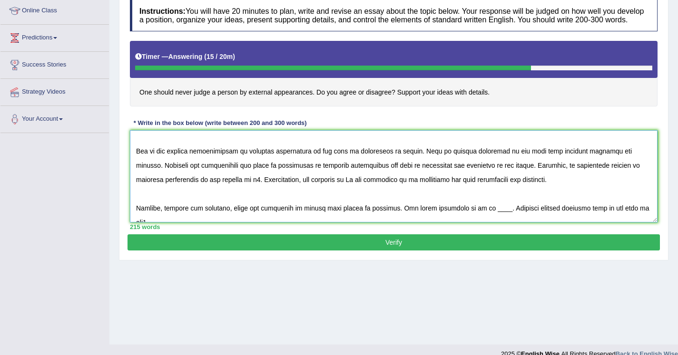
drag, startPoint x: 348, startPoint y: 188, endPoint x: 354, endPoint y: 189, distance: 6.3
click at [354, 189] on textarea at bounding box center [394, 176] width 528 height 92
paste textarea "external appearances"
click at [350, 189] on textarea at bounding box center [394, 176] width 528 height 92
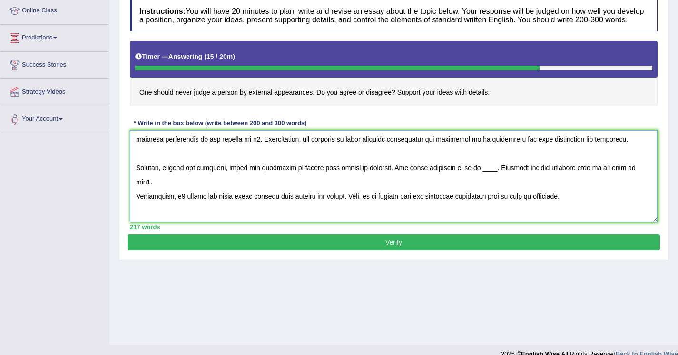
drag, startPoint x: 350, startPoint y: 148, endPoint x: 430, endPoint y: 147, distance: 80.4
click at [430, 147] on textarea at bounding box center [394, 176] width 528 height 92
paste textarea
click at [424, 176] on textarea at bounding box center [394, 176] width 528 height 92
click at [460, 176] on textarea at bounding box center [394, 176] width 528 height 92
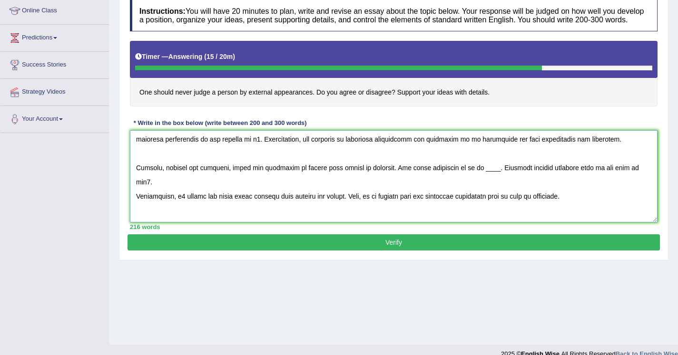
paste textarea "xternal appearances"
click at [544, 175] on textarea at bounding box center [394, 176] width 528 height 92
click at [137, 203] on textarea at bounding box center [394, 176] width 528 height 92
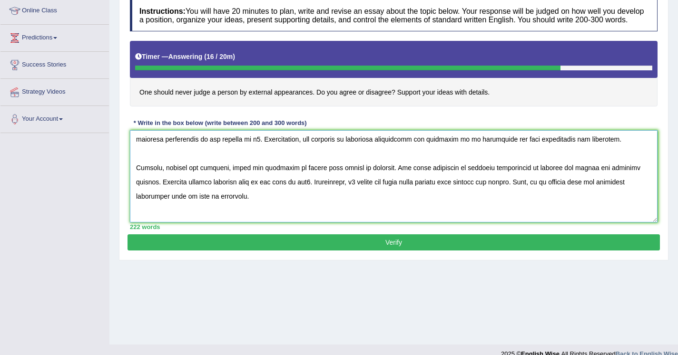
click at [255, 191] on textarea at bounding box center [394, 176] width 528 height 92
click at [359, 147] on textarea at bounding box center [394, 176] width 528 height 92
drag, startPoint x: 349, startPoint y: 149, endPoint x: 432, endPoint y: 149, distance: 82.8
click at [432, 149] on textarea at bounding box center [394, 176] width 528 height 92
click at [253, 191] on textarea at bounding box center [394, 176] width 528 height 92
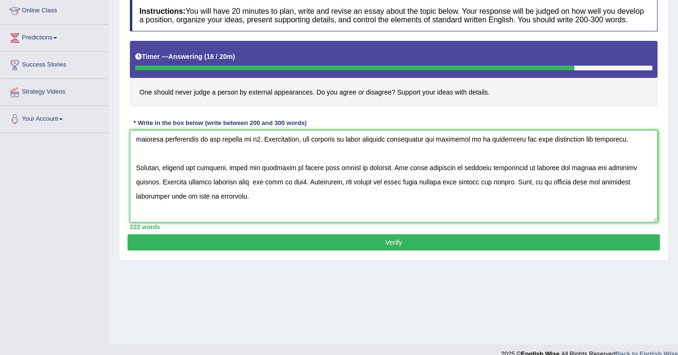
paste textarea "judge external appearances"
click at [250, 189] on textarea at bounding box center [394, 176] width 528 height 92
click at [334, 193] on textarea at bounding box center [394, 176] width 528 height 92
click at [436, 192] on textarea at bounding box center [394, 176] width 528 height 92
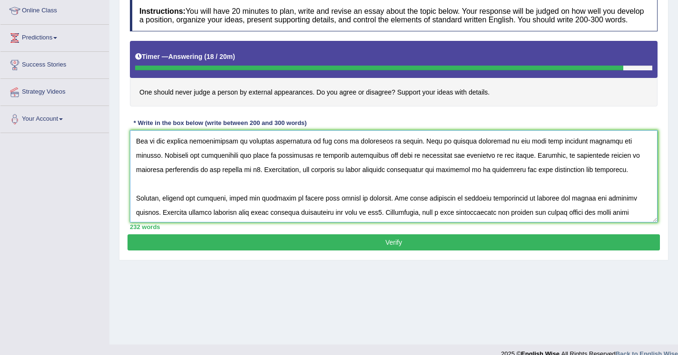
scroll to position [59, 0]
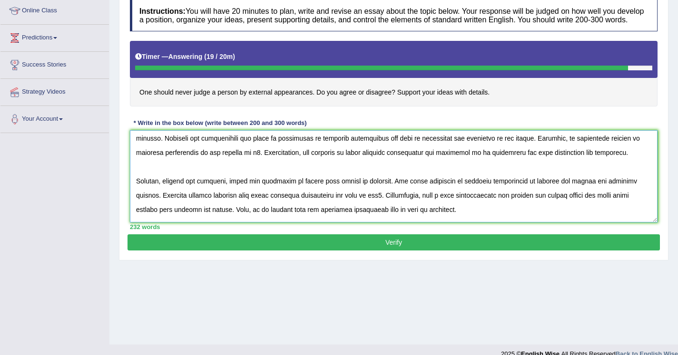
click at [252, 161] on textarea at bounding box center [394, 176] width 528 height 92
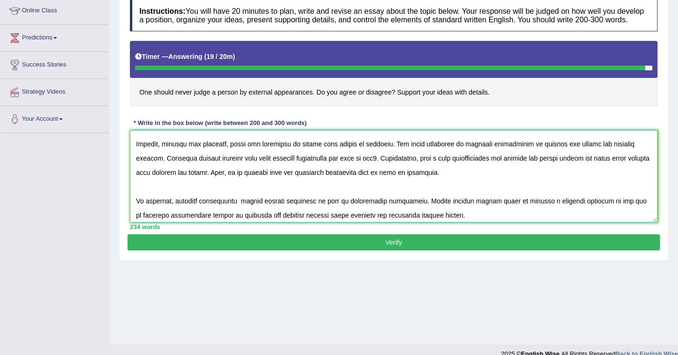
scroll to position [114, 0]
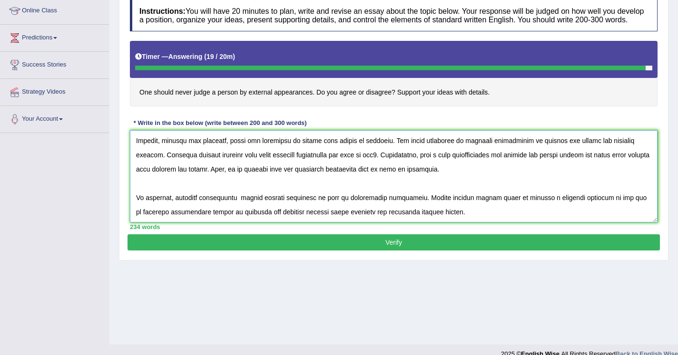
click at [244, 206] on textarea at bounding box center [394, 176] width 528 height 92
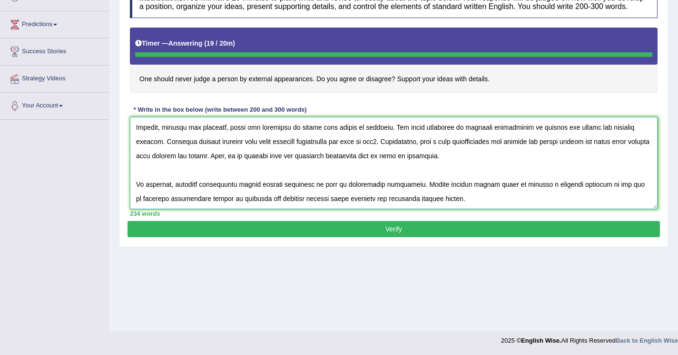
type textarea "The increasing influence of external appearances on our lives has ignited numer…"
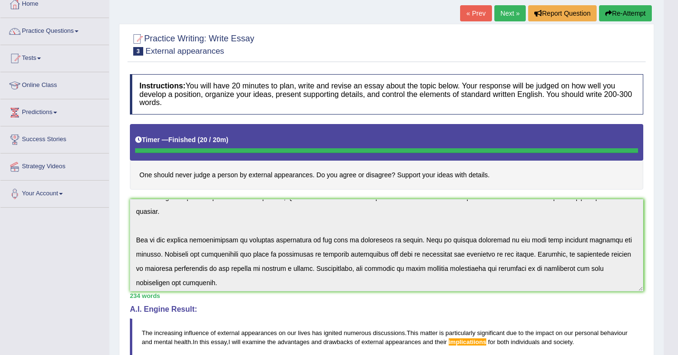
scroll to position [0, 0]
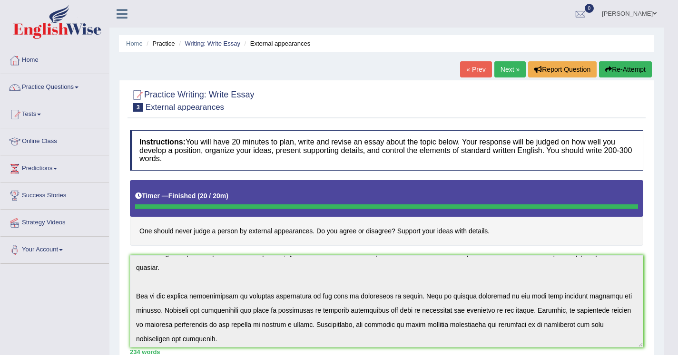
click at [501, 71] on link "Next »" at bounding box center [509, 69] width 31 height 16
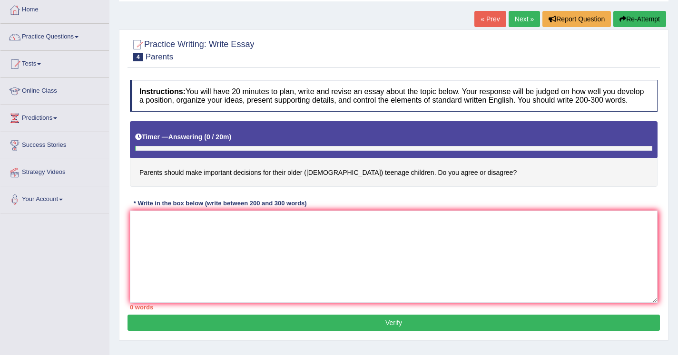
scroll to position [67, 0]
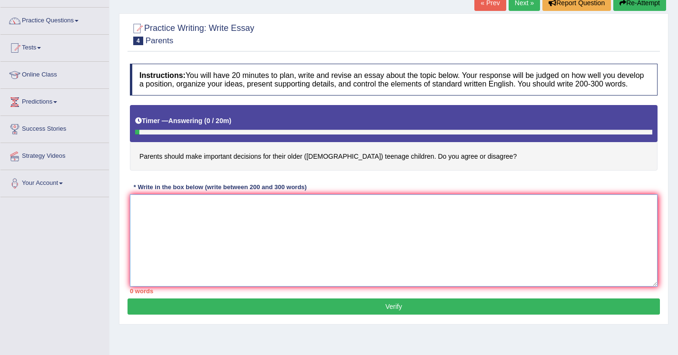
click at [262, 207] on textarea at bounding box center [394, 241] width 528 height 92
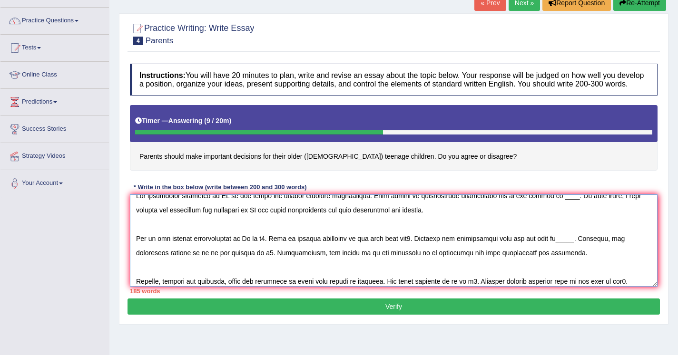
scroll to position [0, 0]
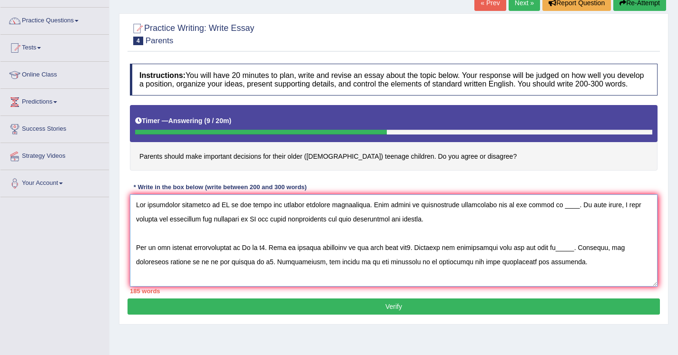
click at [226, 215] on textarea at bounding box center [394, 241] width 528 height 92
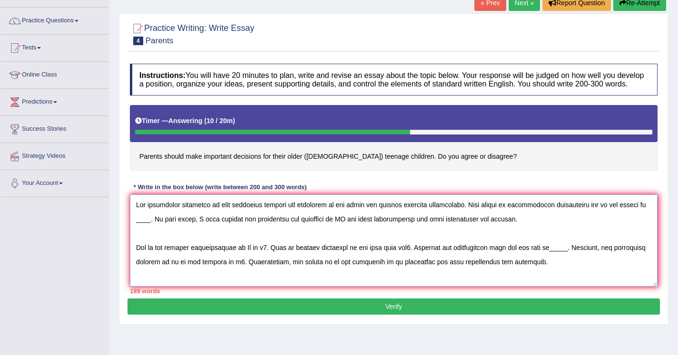
click at [139, 228] on textarea at bounding box center [394, 241] width 528 height 92
click at [149, 230] on textarea at bounding box center [394, 241] width 528 height 92
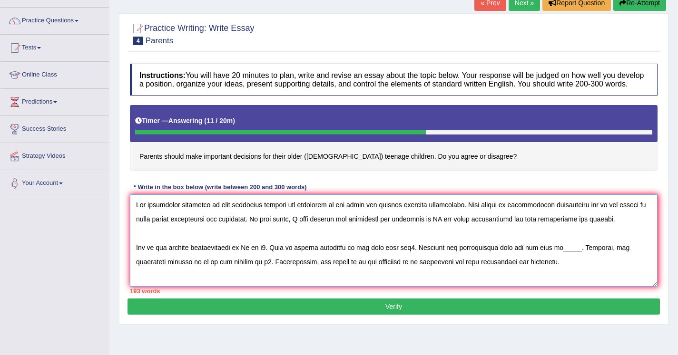
drag, startPoint x: 219, startPoint y: 214, endPoint x: 330, endPoint y: 213, distance: 111.3
click at [330, 213] on textarea at bounding box center [394, 241] width 528 height 92
click at [448, 228] on textarea at bounding box center [394, 241] width 528 height 92
paste textarea "make important choices for teenagers"
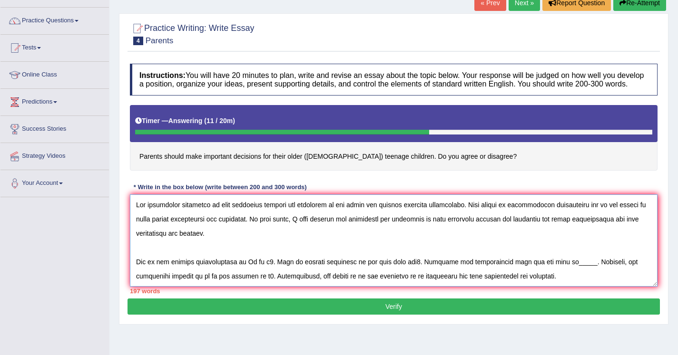
click at [457, 231] on textarea at bounding box center [394, 241] width 528 height 92
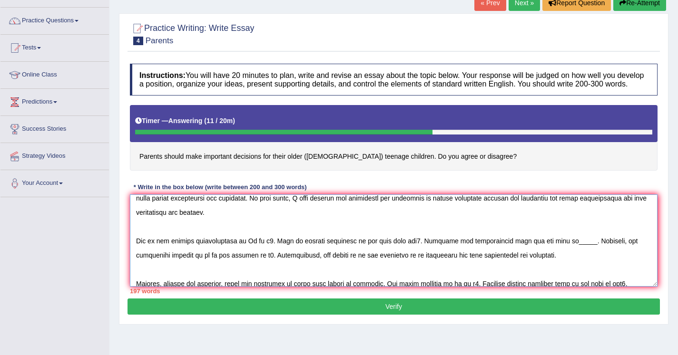
scroll to position [13, 0]
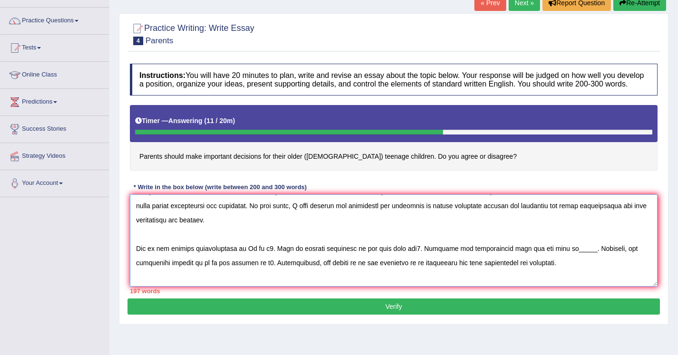
drag, startPoint x: 441, startPoint y: 215, endPoint x: 558, endPoint y: 212, distance: 118.0
click at [558, 212] on textarea at bounding box center [394, 241] width 528 height 92
click at [252, 257] on textarea at bounding box center [394, 241] width 528 height 92
paste textarea "making important choices for teenagers"
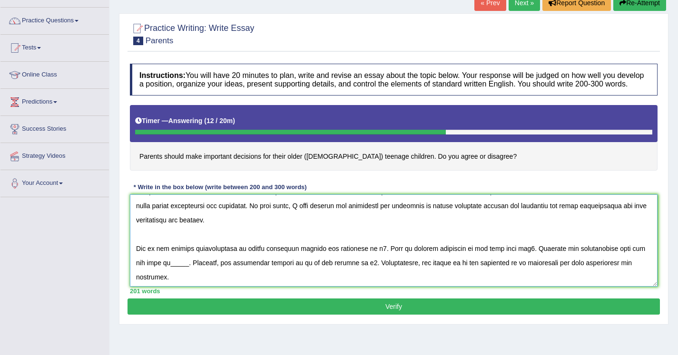
click at [324, 257] on textarea at bounding box center [394, 241] width 528 height 92
click at [384, 257] on textarea at bounding box center [394, 241] width 528 height 92
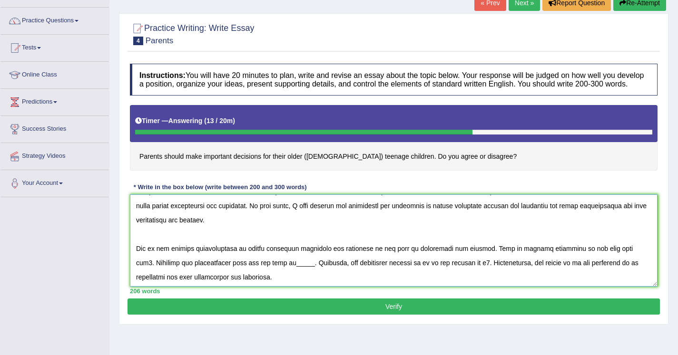
click at [612, 256] on textarea at bounding box center [394, 241] width 528 height 92
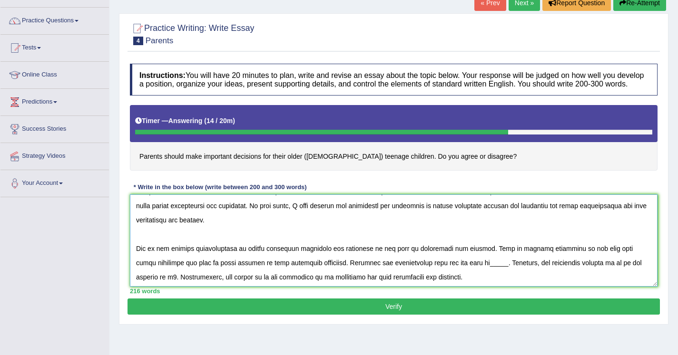
drag, startPoint x: 441, startPoint y: 215, endPoint x: 558, endPoint y: 214, distance: 117.0
click at [558, 214] on textarea at bounding box center [394, 241] width 528 height 92
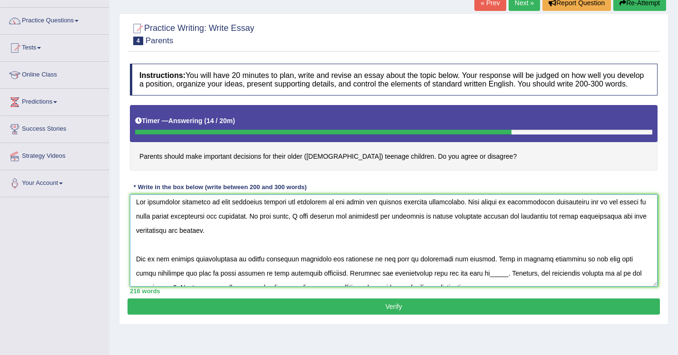
scroll to position [29, 0]
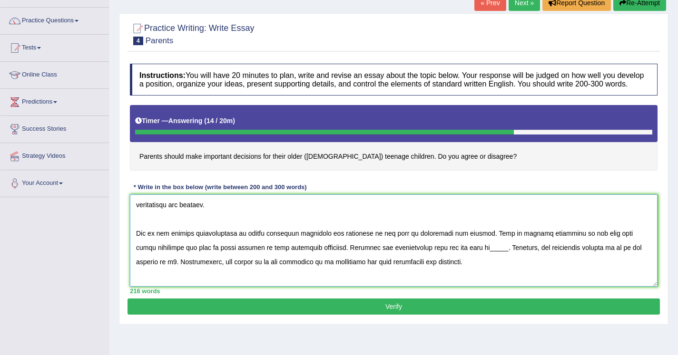
drag, startPoint x: 444, startPoint y: 258, endPoint x: 435, endPoint y: 258, distance: 9.1
click at [435, 258] on textarea at bounding box center [394, 241] width 528 height 92
paste textarea "making important choices for teenagers"
click at [455, 258] on textarea at bounding box center [394, 241] width 528 height 92
click at [598, 259] on textarea at bounding box center [394, 241] width 528 height 92
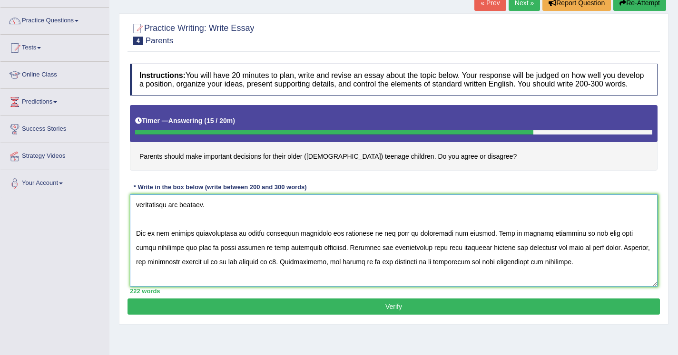
click at [245, 271] on textarea at bounding box center [394, 241] width 528 height 92
paste textarea "making important choices for teenagers"
click at [291, 274] on textarea at bounding box center [394, 241] width 528 height 92
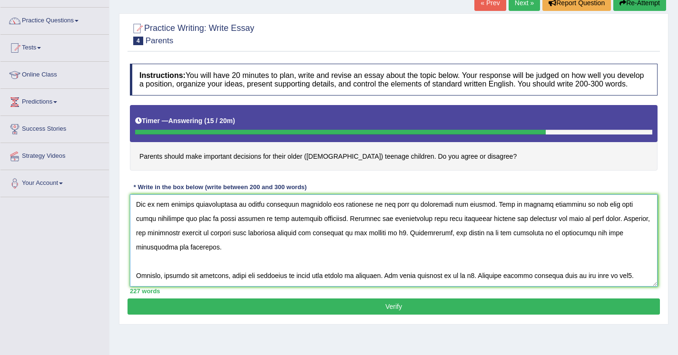
scroll to position [59, 0]
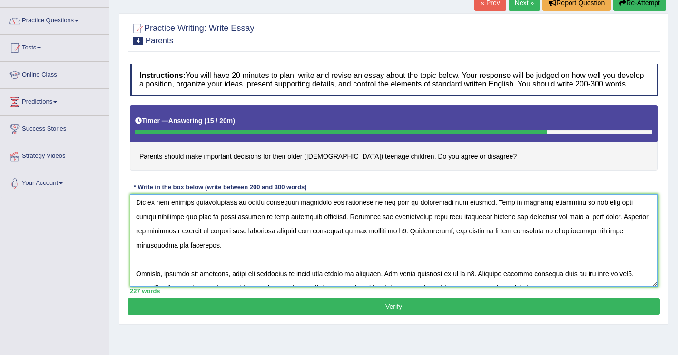
click at [527, 240] on textarea at bounding box center [394, 241] width 528 height 92
paste textarea "making important choices for teenagers"
drag, startPoint x: 575, startPoint y: 239, endPoint x: 516, endPoint y: 238, distance: 58.5
click at [516, 238] on textarea at bounding box center [394, 241] width 528 height 92
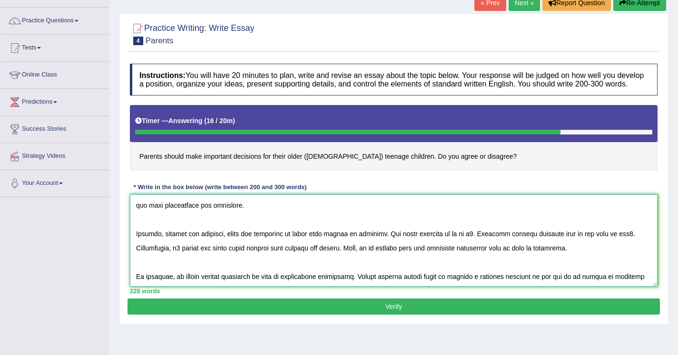
click at [454, 245] on textarea at bounding box center [394, 241] width 528 height 92
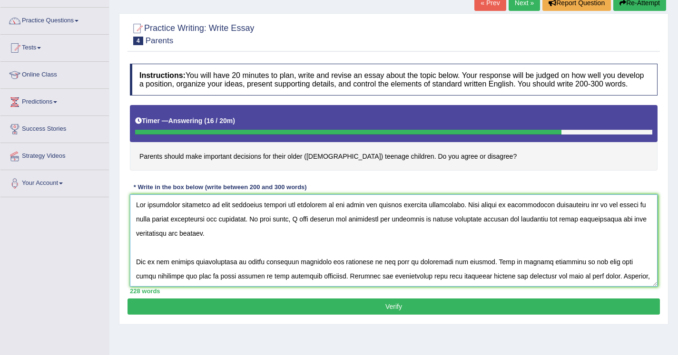
scroll to position [42, 0]
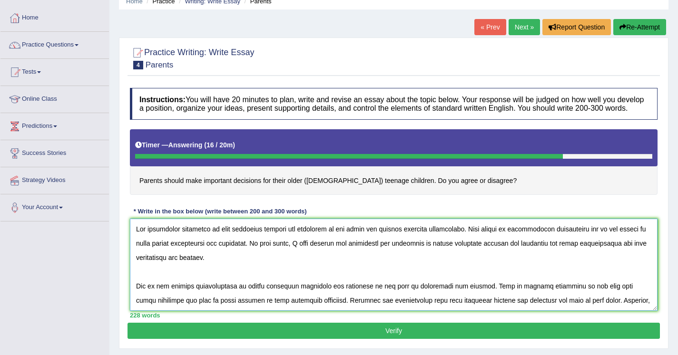
drag, startPoint x: 219, startPoint y: 238, endPoint x: 330, endPoint y: 237, distance: 111.3
click at [330, 237] on textarea at bounding box center [394, 265] width 528 height 92
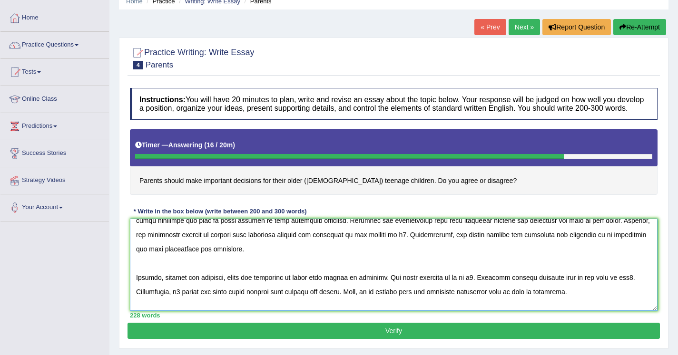
scroll to position [114, 0]
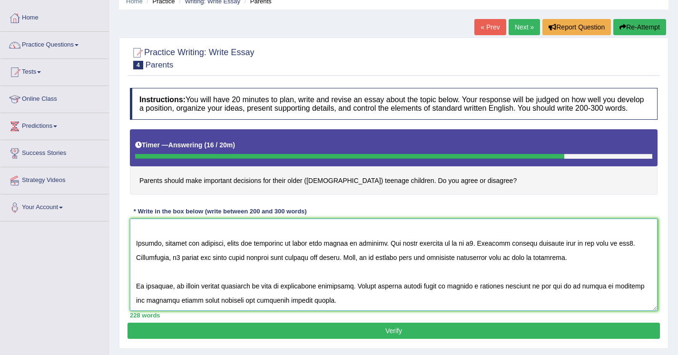
click at [455, 250] on textarea at bounding box center [394, 265] width 528 height 92
paste textarea "make important choices for teenagers"
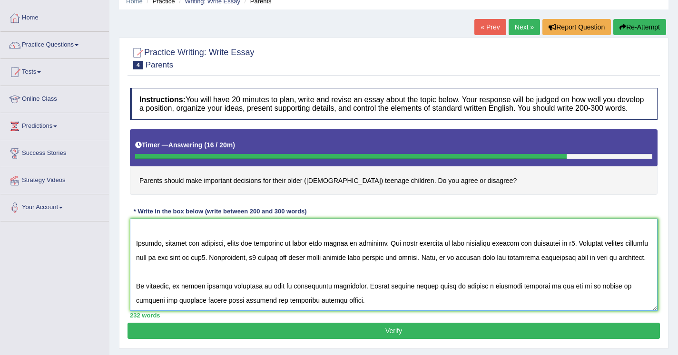
click at [578, 252] on textarea at bounding box center [394, 265] width 528 height 92
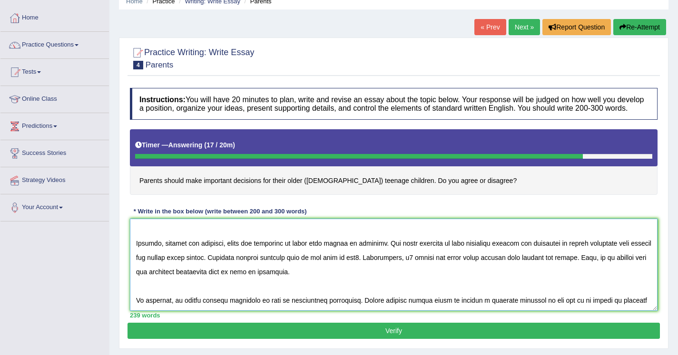
click at [323, 266] on textarea at bounding box center [394, 265] width 528 height 92
click at [418, 266] on textarea at bounding box center [394, 265] width 528 height 92
click at [353, 281] on textarea at bounding box center [394, 265] width 528 height 92
paste textarea "make important choices for teenagers"
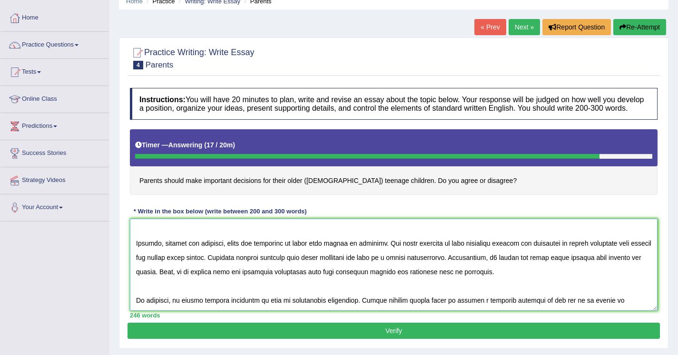
scroll to position [128, 0]
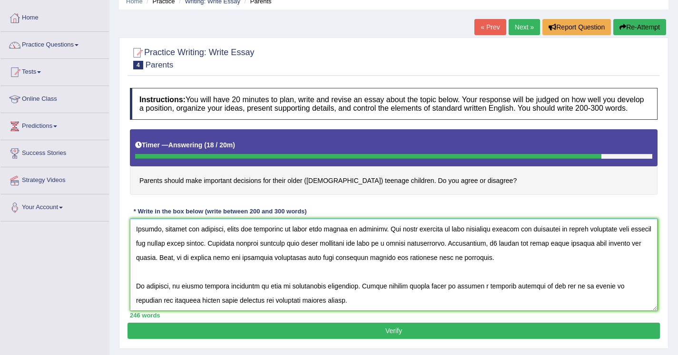
click at [177, 295] on textarea at bounding box center [394, 265] width 528 height 92
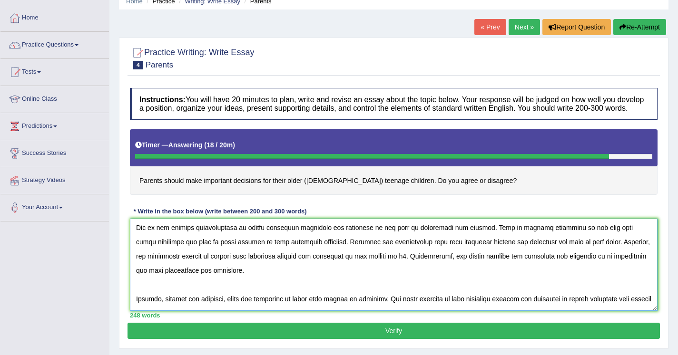
scroll to position [55, 0]
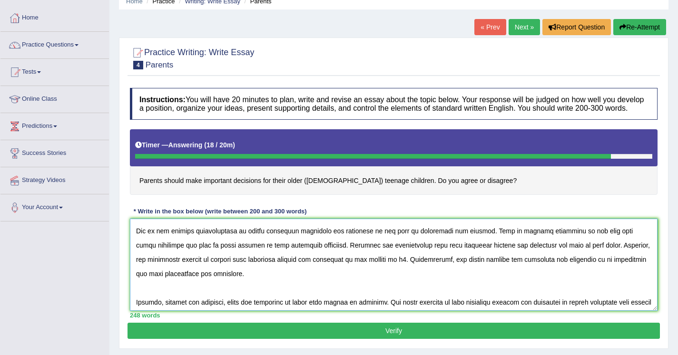
drag, startPoint x: 239, startPoint y: 239, endPoint x: 368, endPoint y: 238, distance: 128.9
click at [368, 238] on textarea at bounding box center [394, 265] width 528 height 92
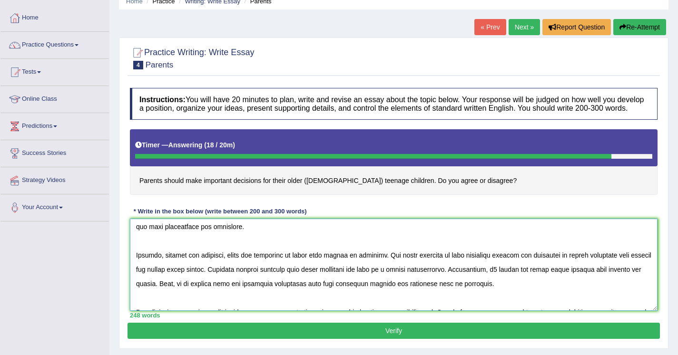
scroll to position [128, 0]
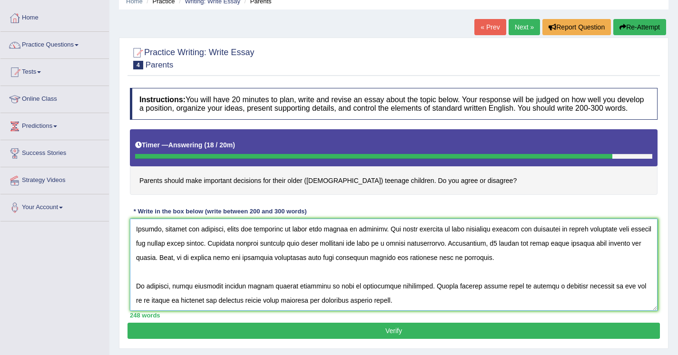
click at [641, 295] on textarea at bounding box center [394, 265] width 528 height 92
paste textarea "of making important decisions for teenagers"
click at [642, 295] on textarea at bounding box center [394, 265] width 528 height 92
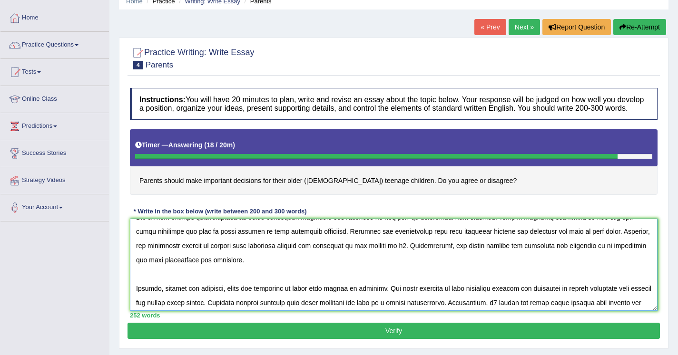
scroll to position [68, 0]
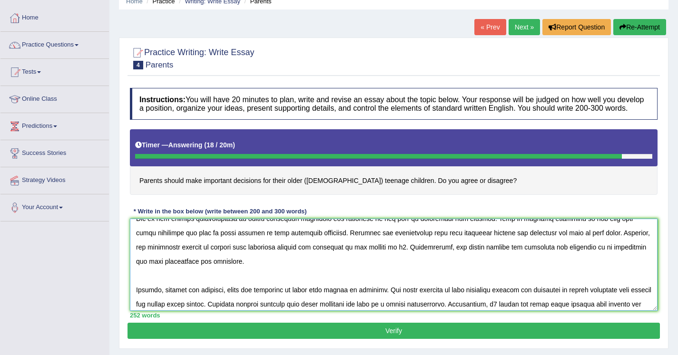
click at [433, 257] on textarea at bounding box center [394, 265] width 528 height 92
click at [600, 257] on textarea at bounding box center [394, 265] width 528 height 92
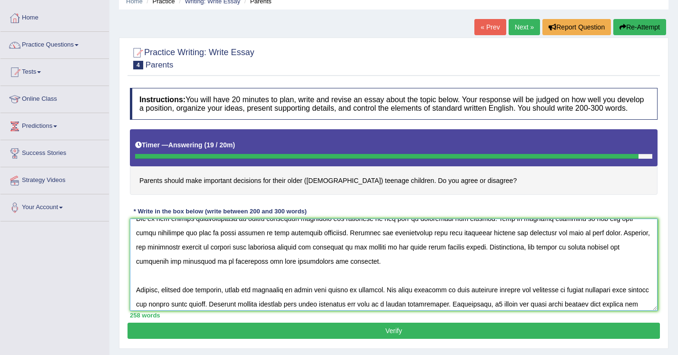
scroll to position [85, 0]
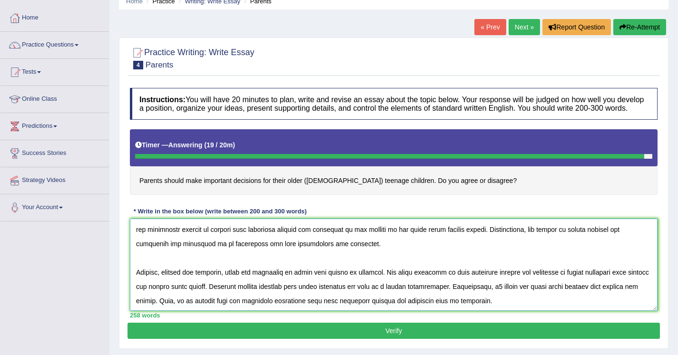
click at [440, 282] on textarea at bounding box center [394, 265] width 528 height 92
click at [460, 281] on textarea at bounding box center [394, 265] width 528 height 92
type textarea "The increasing influence of make important choices for teenagers on our lives h…"
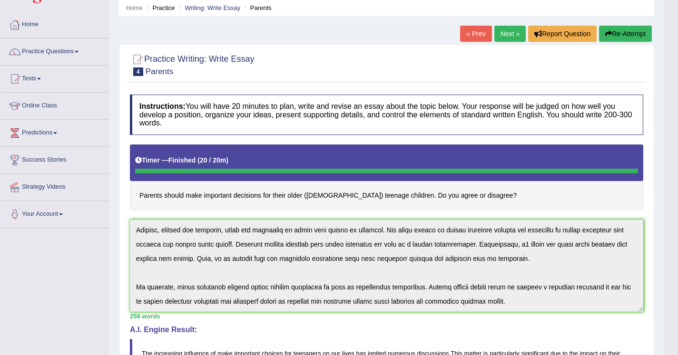
scroll to position [0, 0]
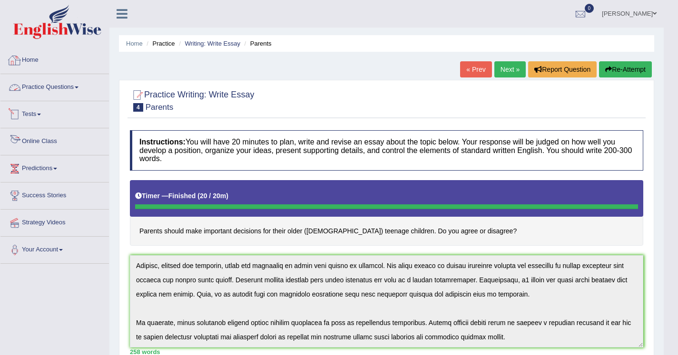
click at [35, 64] on link "Home" at bounding box center [54, 59] width 108 height 24
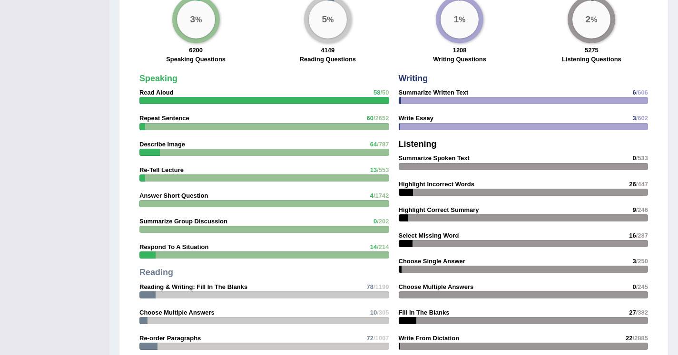
scroll to position [721, 0]
